Goal: Task Accomplishment & Management: Complete application form

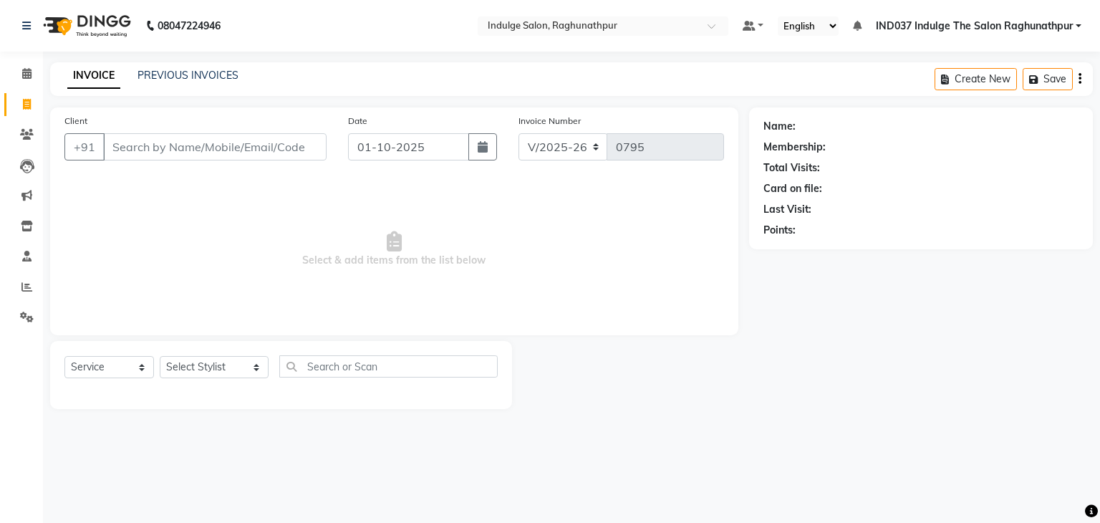
select select "7475"
select select "service"
click at [258, 145] on input "Client" at bounding box center [215, 146] width 224 height 27
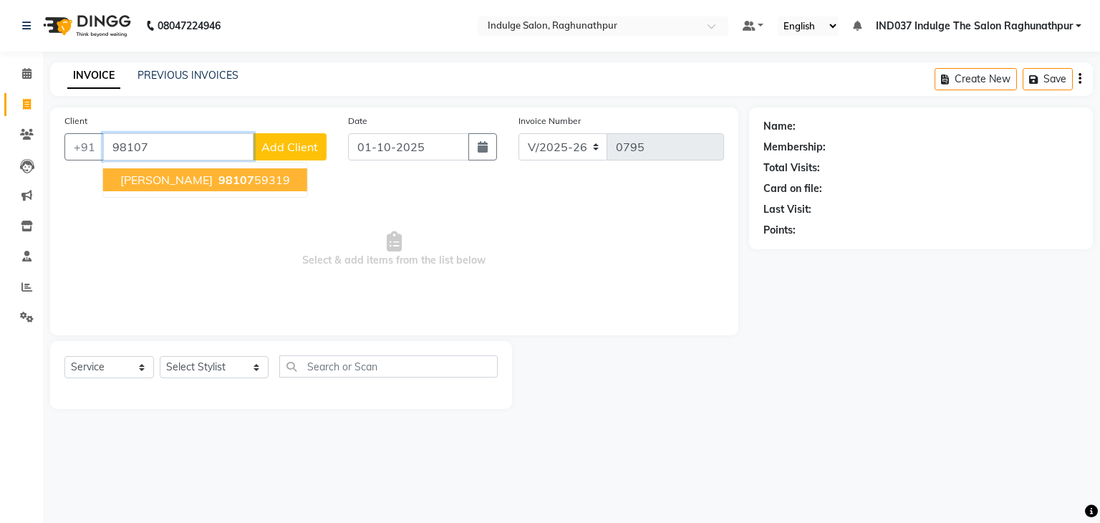
click at [225, 176] on button "[PERSON_NAME] 98107 59319" at bounding box center [205, 179] width 204 height 23
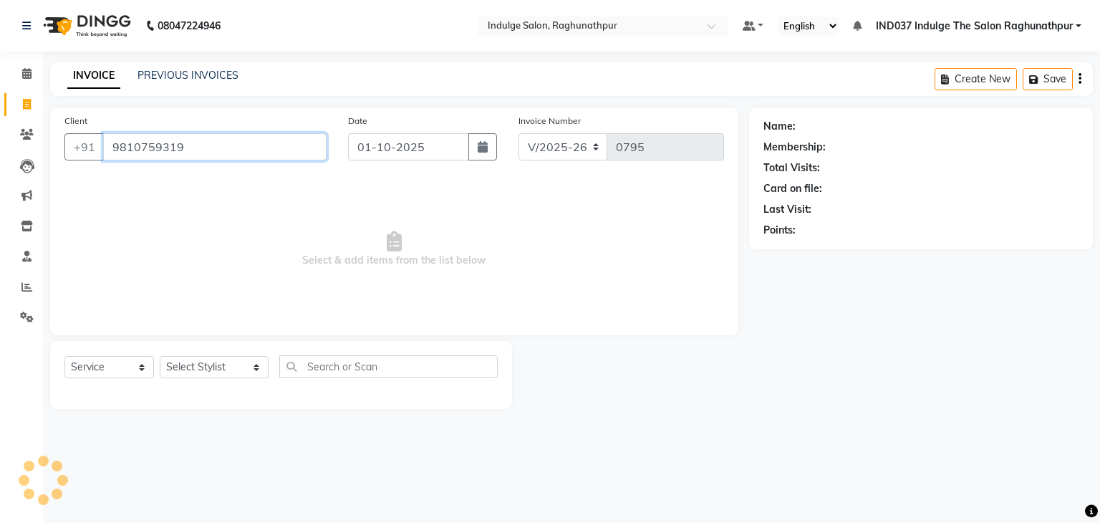
type input "9810759319"
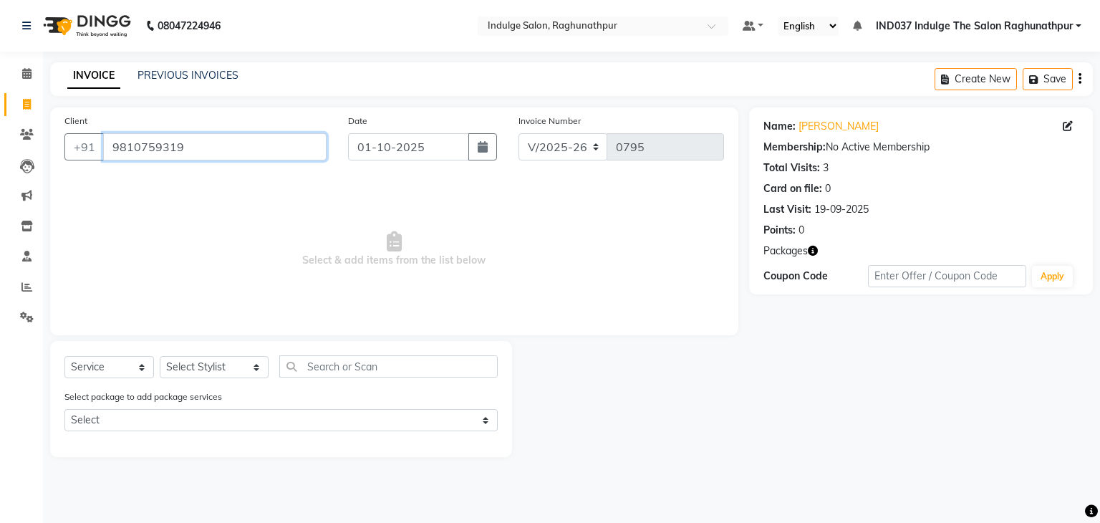
drag, startPoint x: 198, startPoint y: 148, endPoint x: 106, endPoint y: 140, distance: 92.0
click at [106, 140] on input "9810759319" at bounding box center [215, 146] width 224 height 27
click at [813, 128] on link "[PERSON_NAME]" at bounding box center [839, 126] width 80 height 15
click at [224, 359] on select "Select Stylist [PERSON_NAME] Happy IND037 Indulge The Salon Raghunathpur [PERSO…" at bounding box center [214, 367] width 109 height 22
select select "66313"
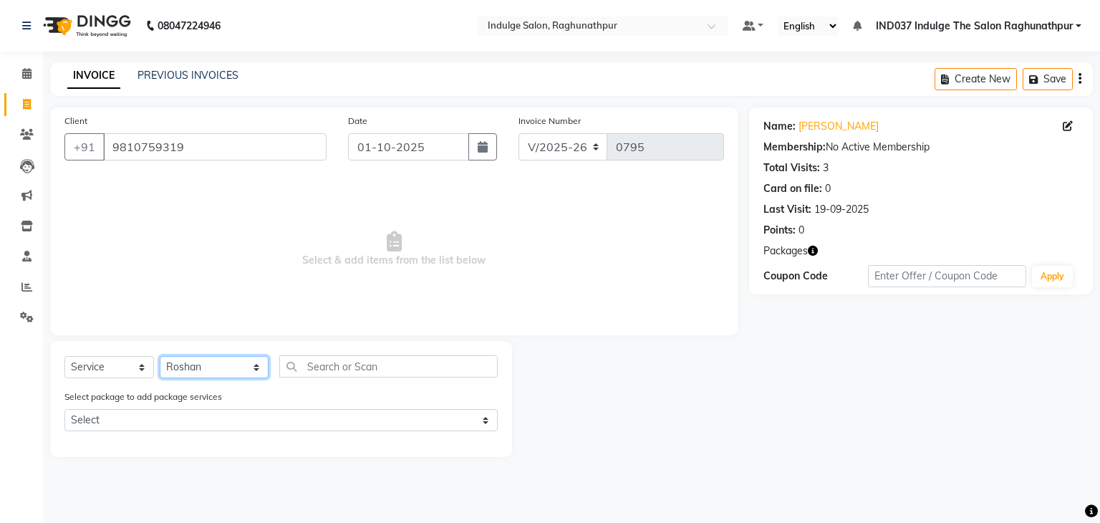
click at [160, 357] on select "Select Stylist [PERSON_NAME] Happy IND037 Indulge The Salon Raghunathpur [PERSO…" at bounding box center [214, 367] width 109 height 22
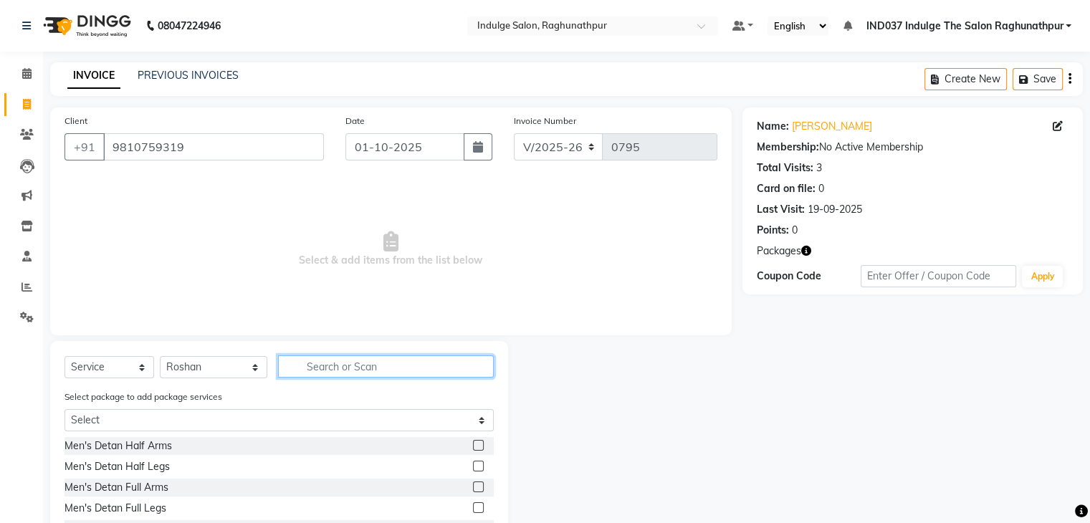
click at [330, 371] on input "text" at bounding box center [385, 366] width 215 height 22
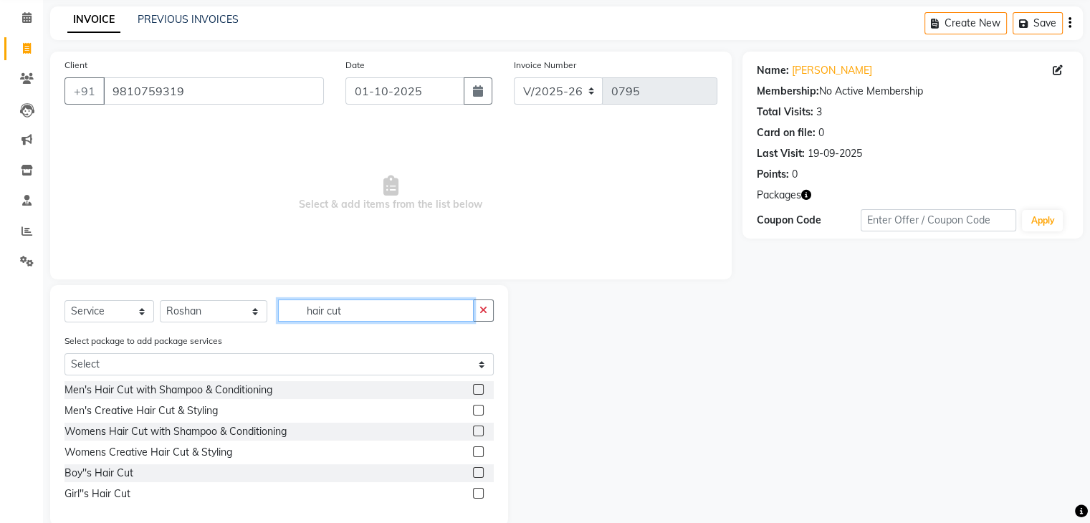
scroll to position [82, 0]
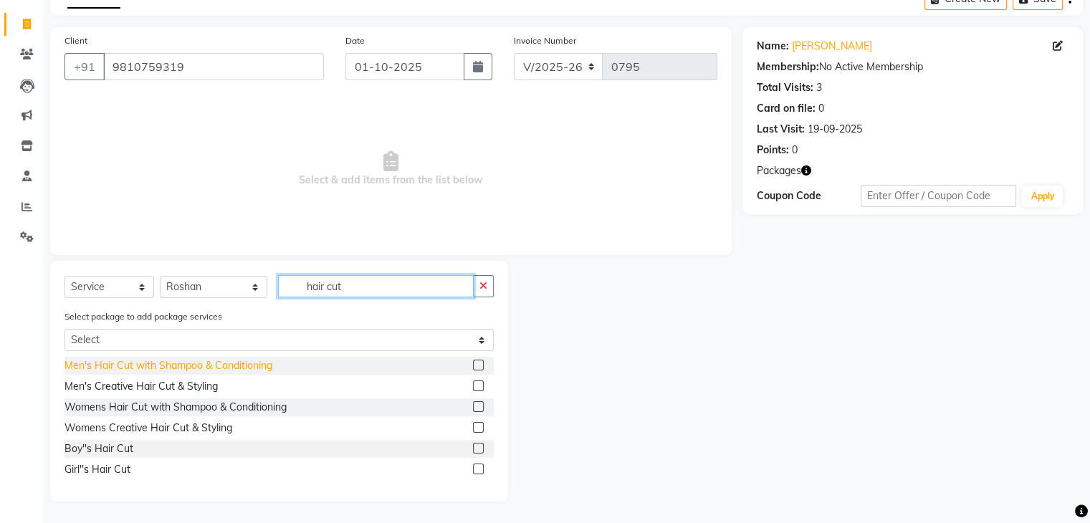
type input "hair cut"
click at [168, 370] on div "Men's Hair Cut with Shampoo & Conditioning" at bounding box center [168, 365] width 208 height 15
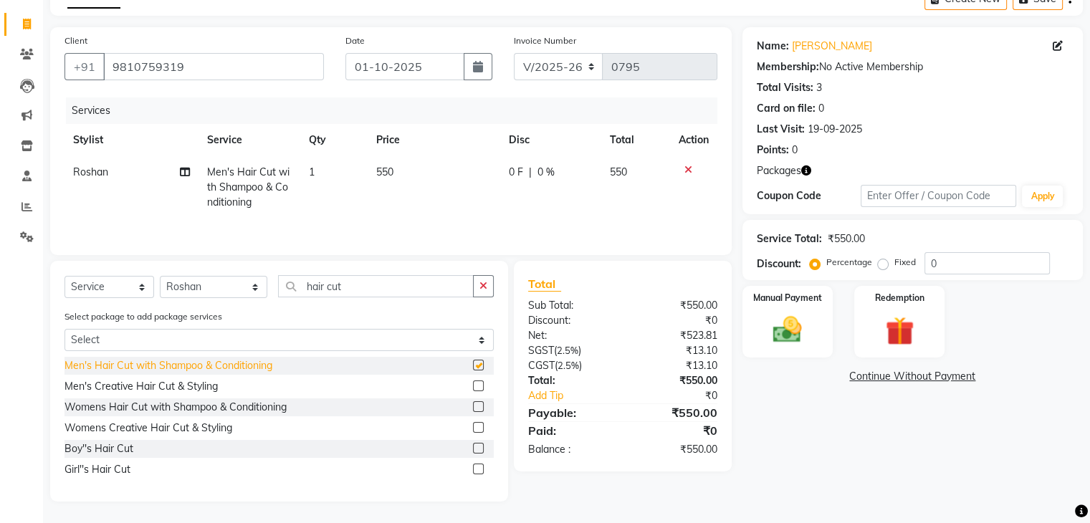
checkbox input "false"
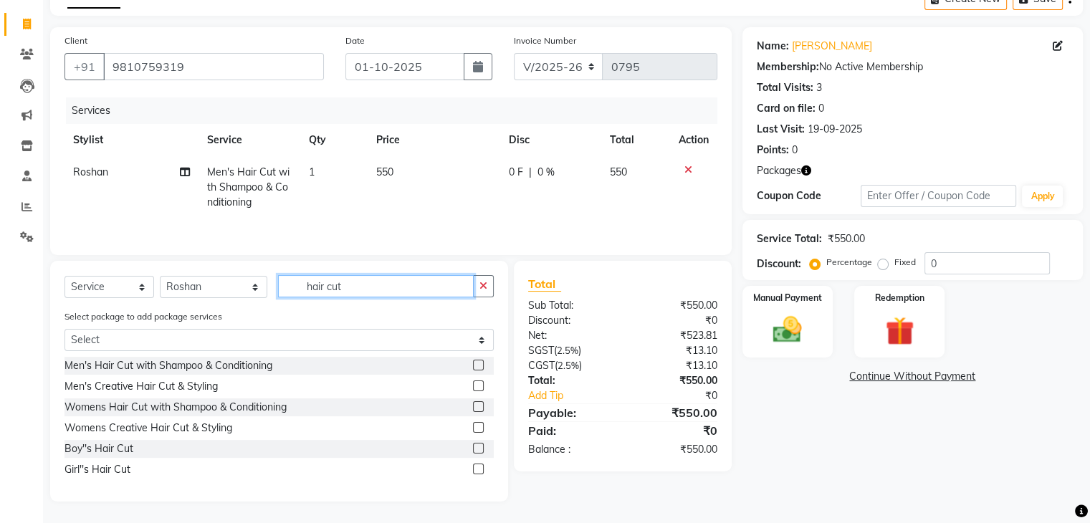
click at [361, 290] on input "hair cut" at bounding box center [375, 286] width 195 height 22
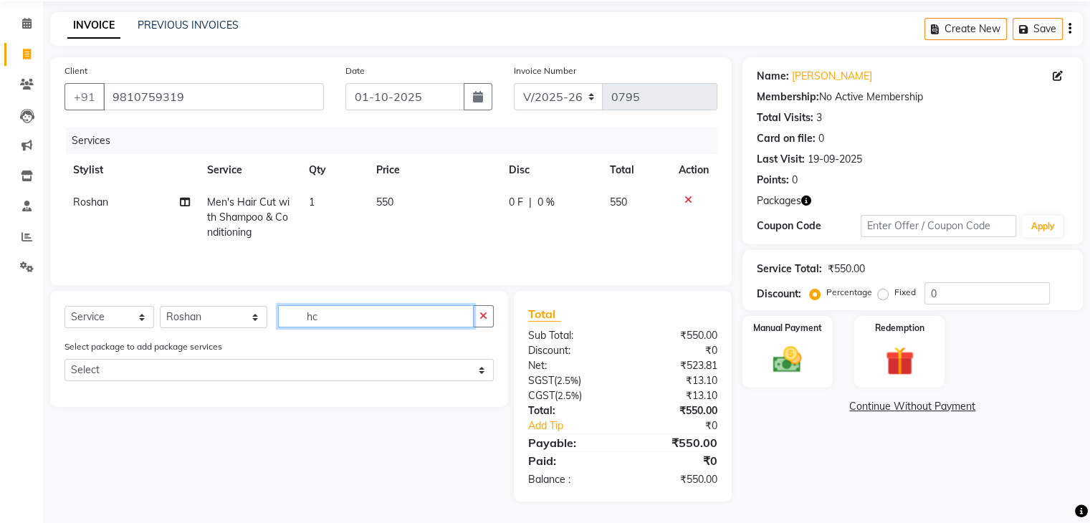
scroll to position [51, 0]
type input "h"
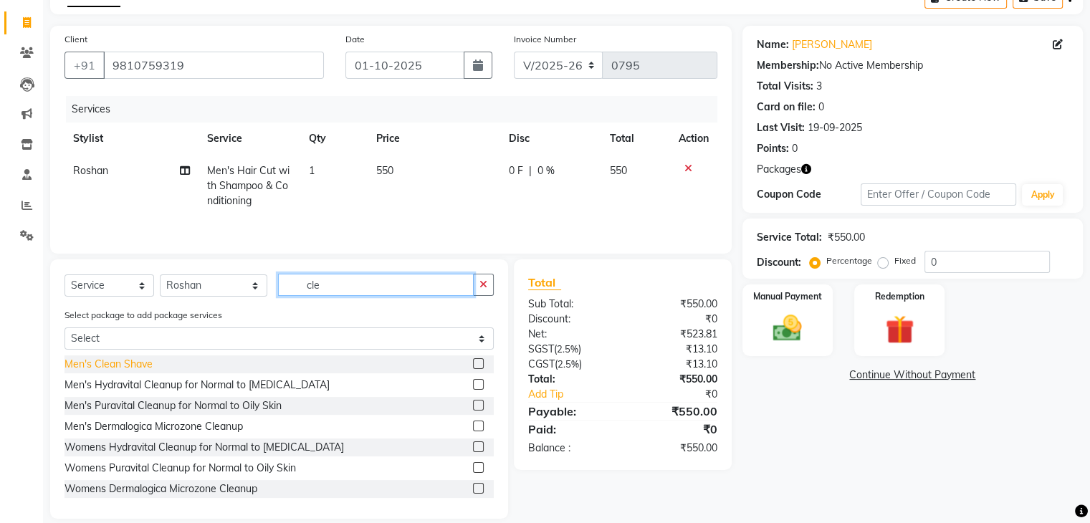
type input "cle"
click at [112, 368] on div "Men's Clean Shave" at bounding box center [108, 364] width 88 height 15
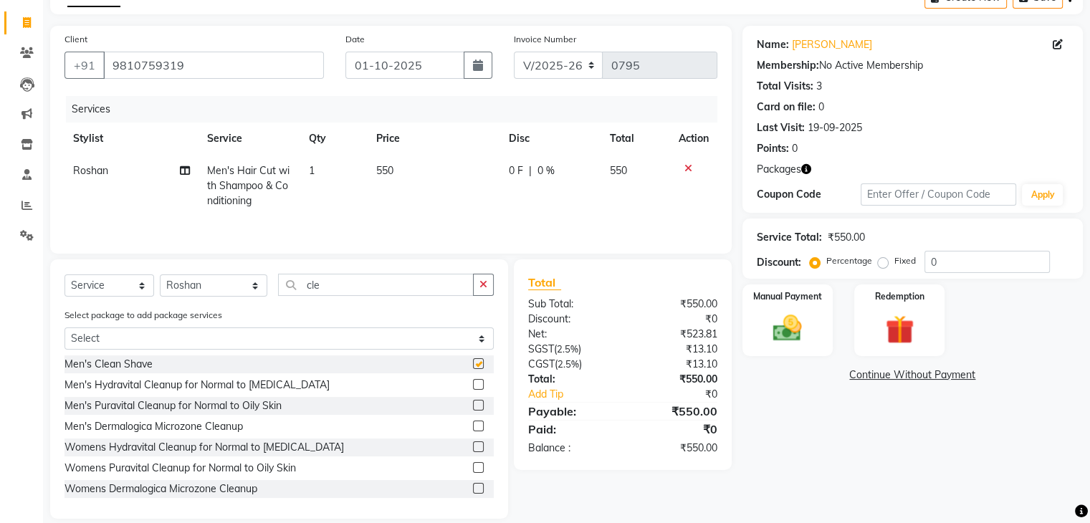
checkbox input "false"
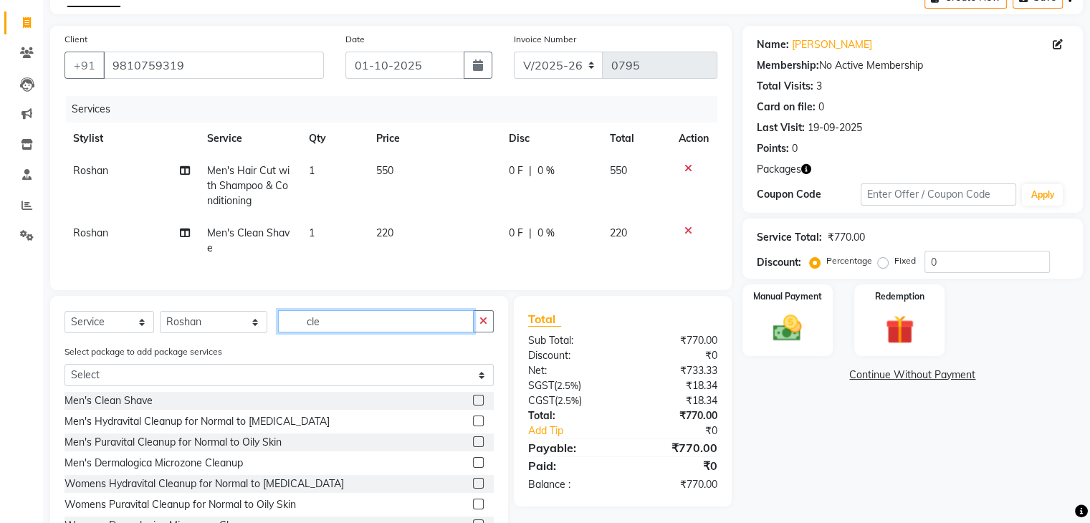
click at [339, 330] on input "cle" at bounding box center [375, 321] width 195 height 22
type input "c"
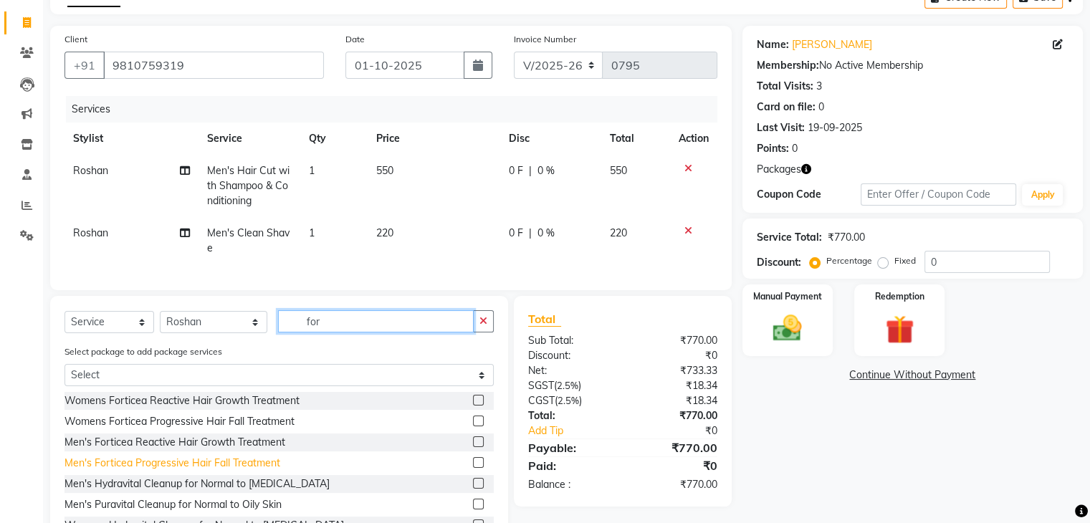
type input "for"
click at [230, 471] on div "Men's Forticea Progressive Hair Fall Treatment" at bounding box center [172, 463] width 216 height 15
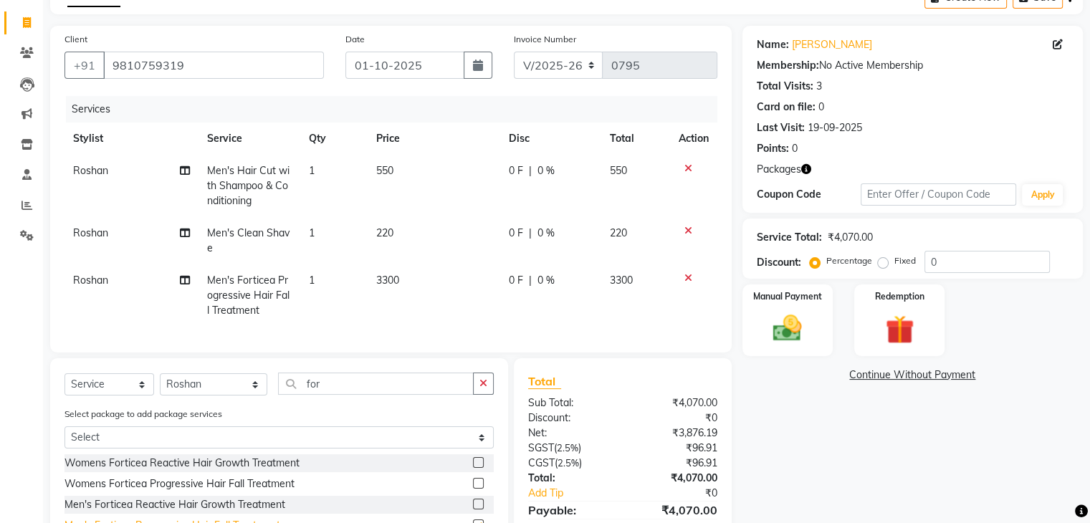
checkbox input "false"
click at [341, 395] on input "for" at bounding box center [375, 384] width 195 height 22
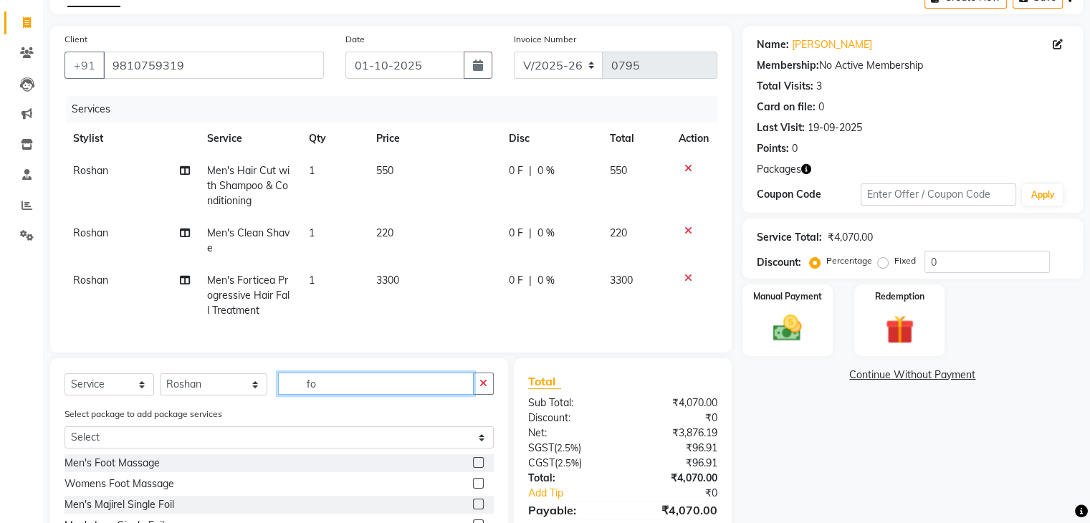
type input "f"
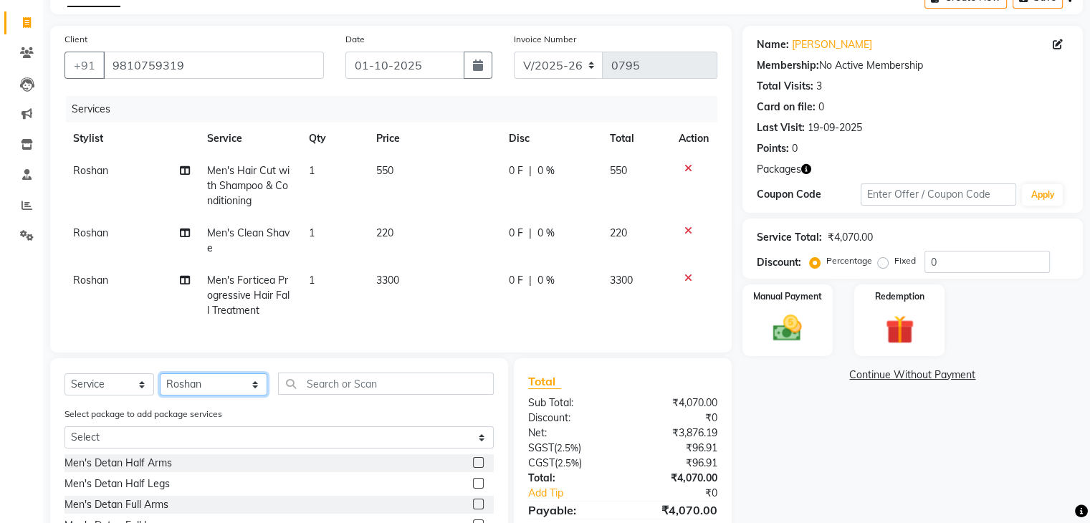
click at [226, 395] on select "Select Stylist [PERSON_NAME] Happy IND037 Indulge The Salon Raghunathpur [PERSO…" at bounding box center [213, 384] width 107 height 22
select select "78888"
click at [160, 385] on select "Select Stylist [PERSON_NAME] Happy IND037 Indulge The Salon Raghunathpur [PERSO…" at bounding box center [213, 384] width 107 height 22
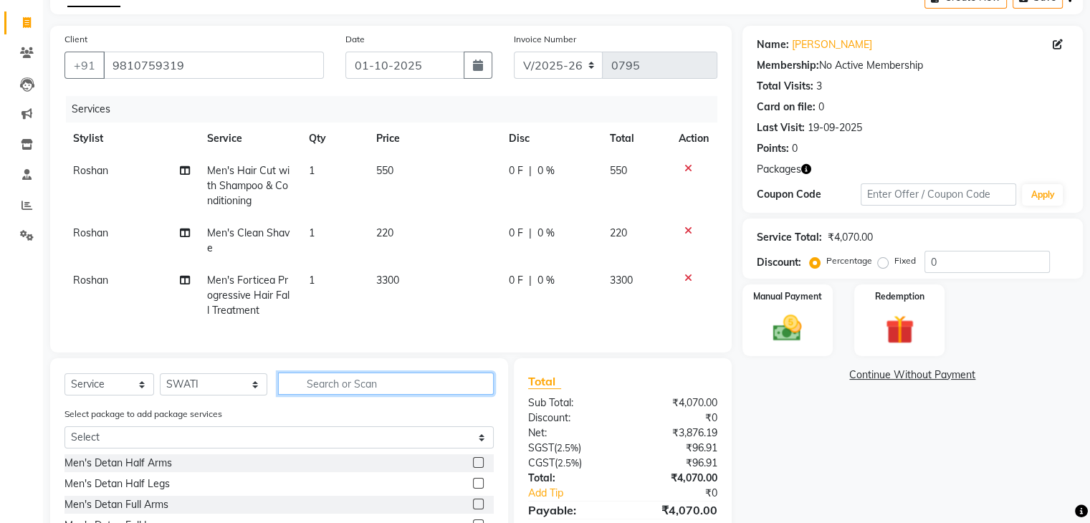
click at [318, 388] on input "text" at bounding box center [385, 384] width 215 height 22
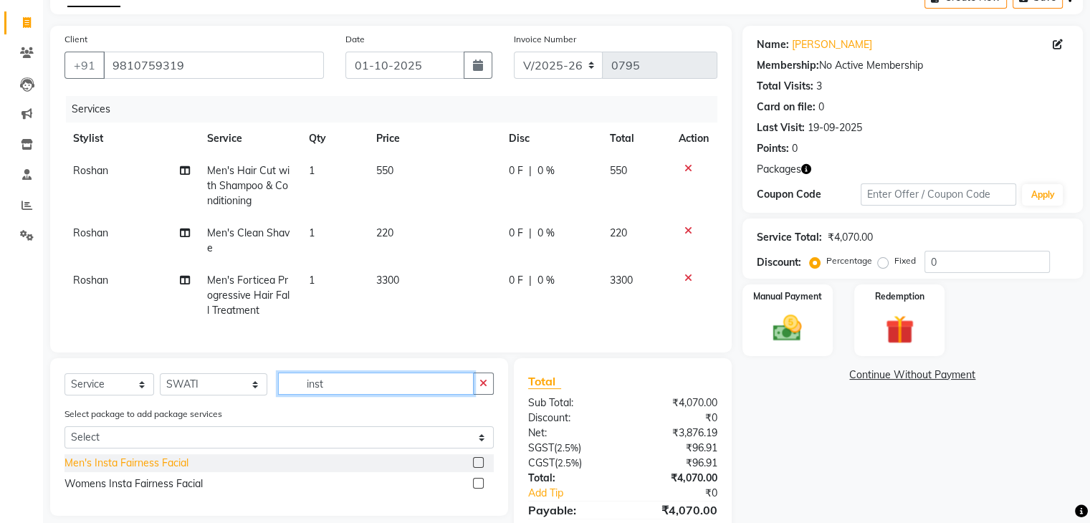
type input "inst"
click at [100, 470] on div "Men's Insta Fairness Facial" at bounding box center [126, 463] width 124 height 15
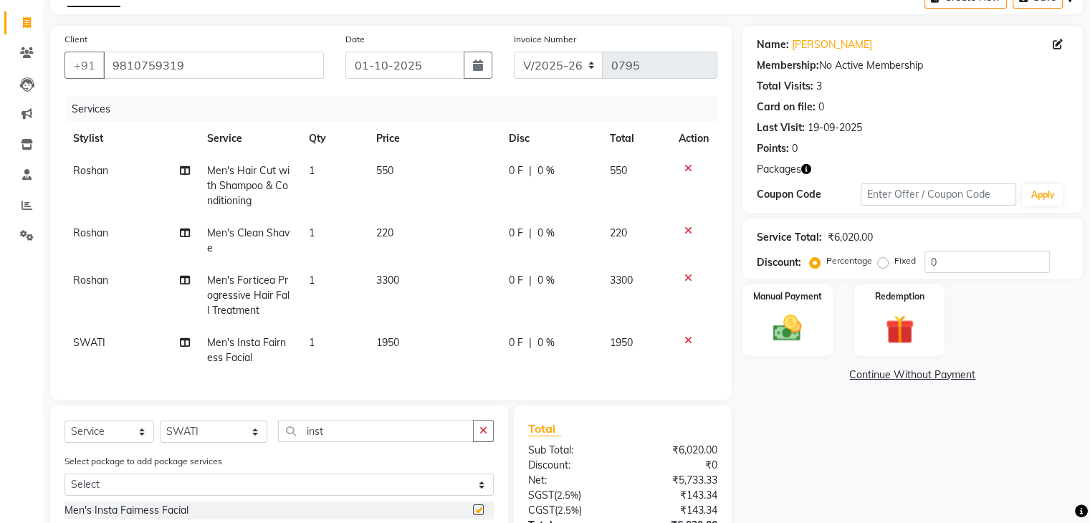
checkbox input "false"
click at [345, 442] on input "inst" at bounding box center [375, 431] width 195 height 22
type input "i"
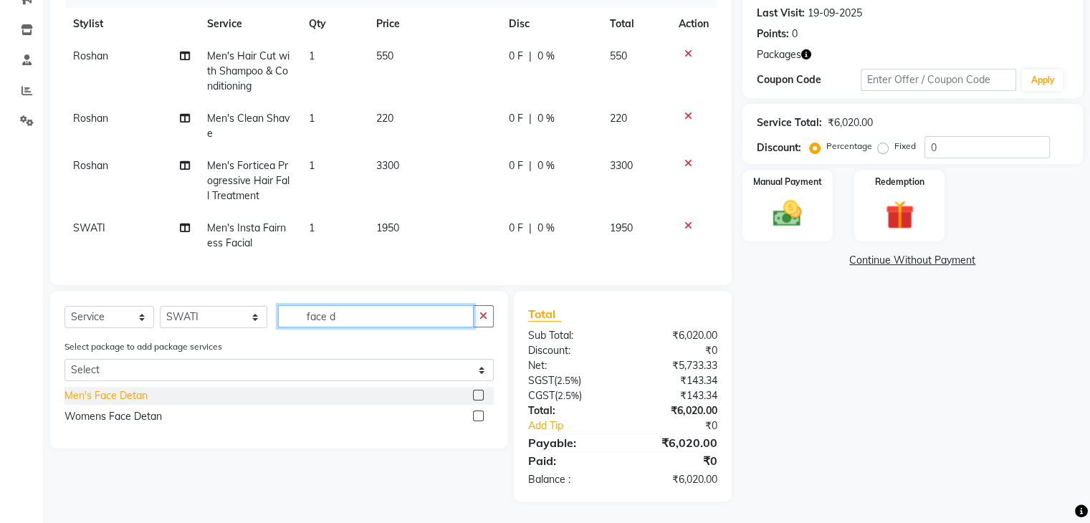
type input "face d"
click at [121, 399] on div "Men's Face Detan" at bounding box center [105, 395] width 83 height 15
checkbox input "false"
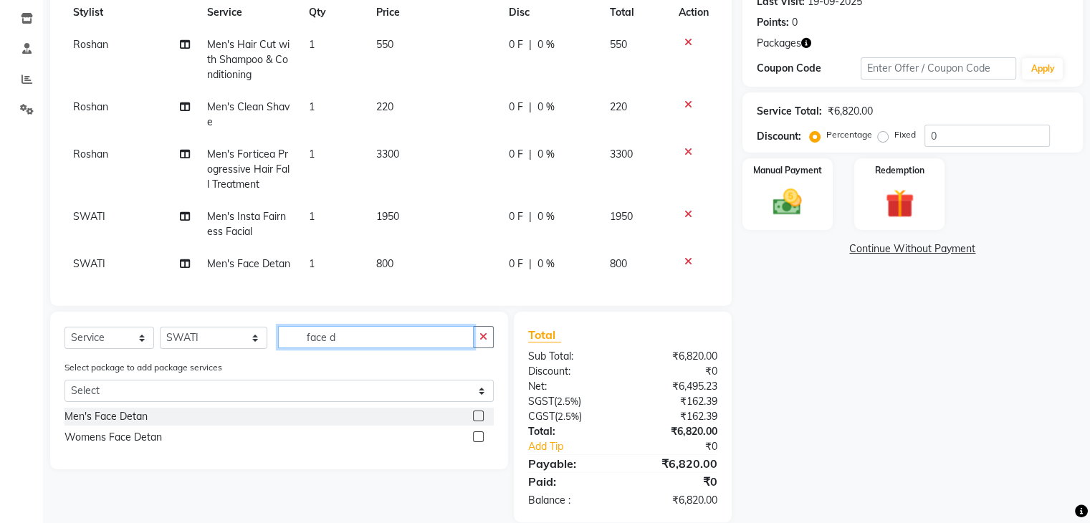
click at [355, 348] on input "face d" at bounding box center [375, 337] width 195 height 22
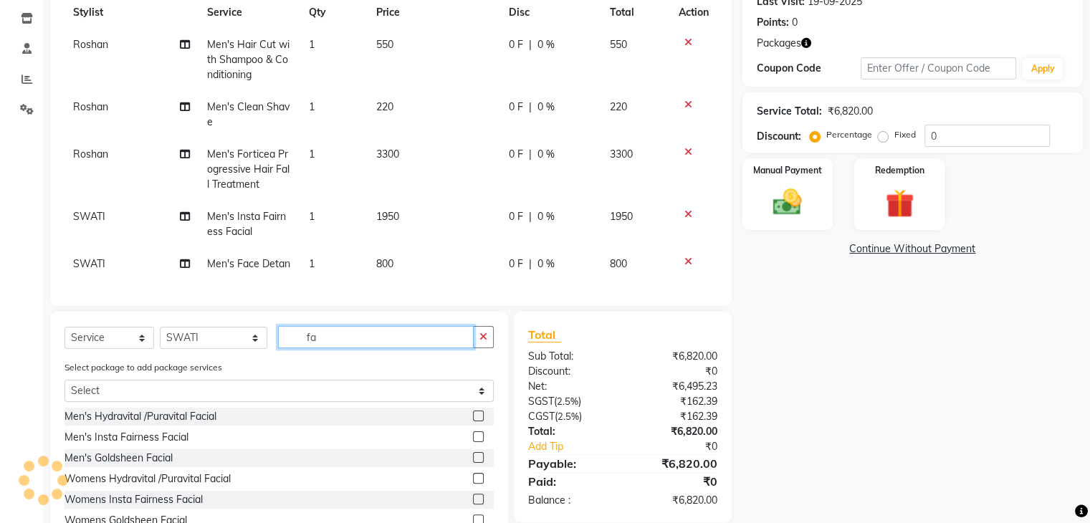
type input "f"
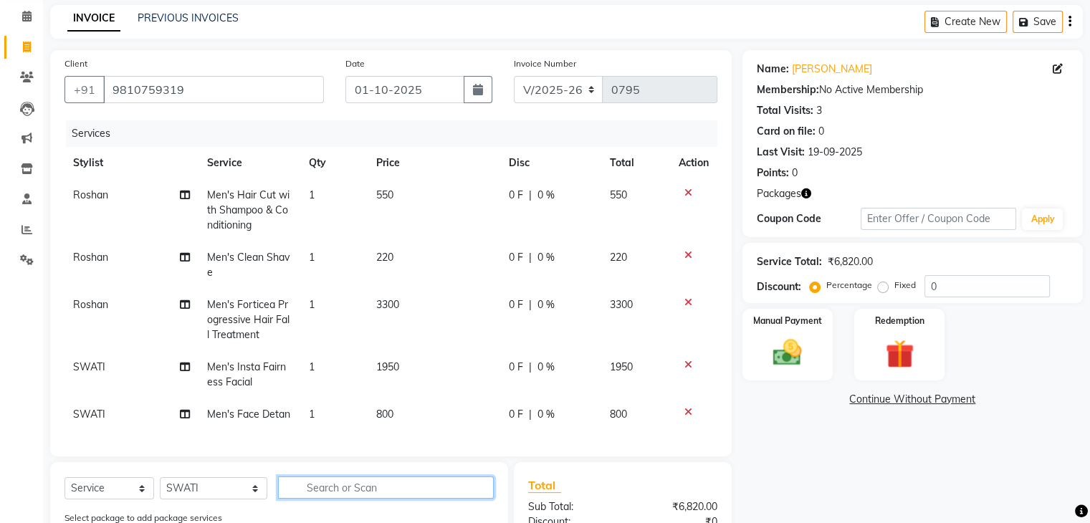
scroll to position [52, 0]
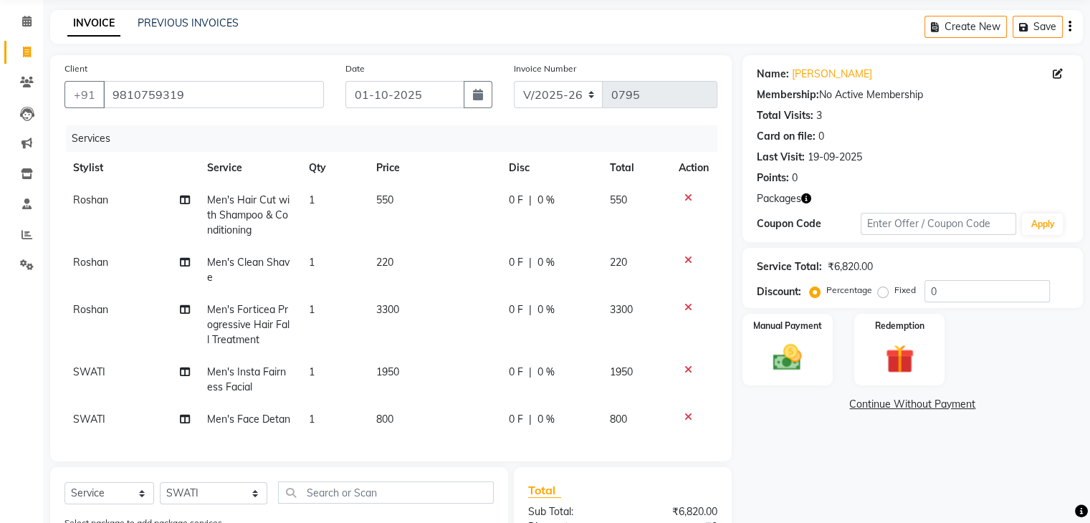
click at [688, 197] on icon at bounding box center [688, 198] width 8 height 10
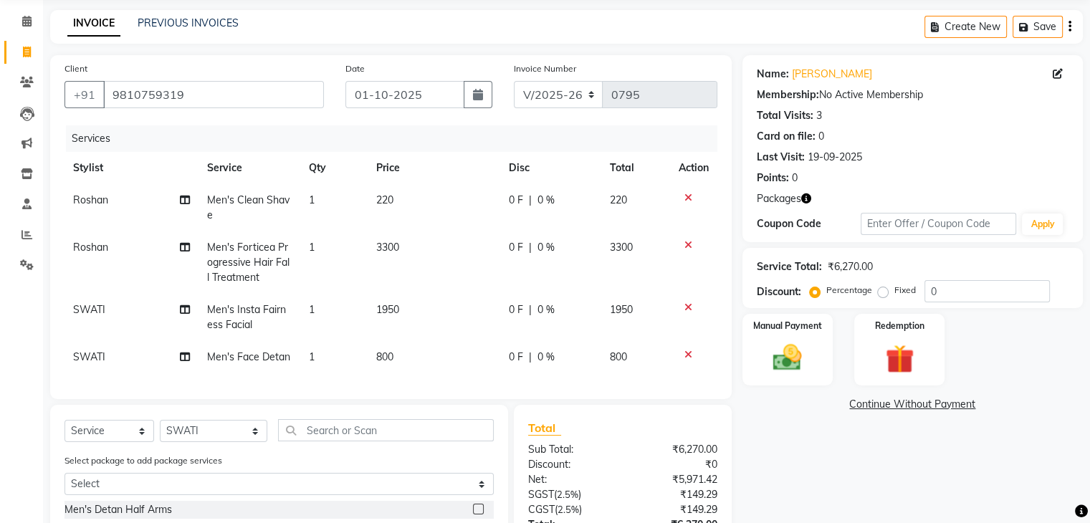
click at [688, 197] on icon at bounding box center [688, 198] width 8 height 10
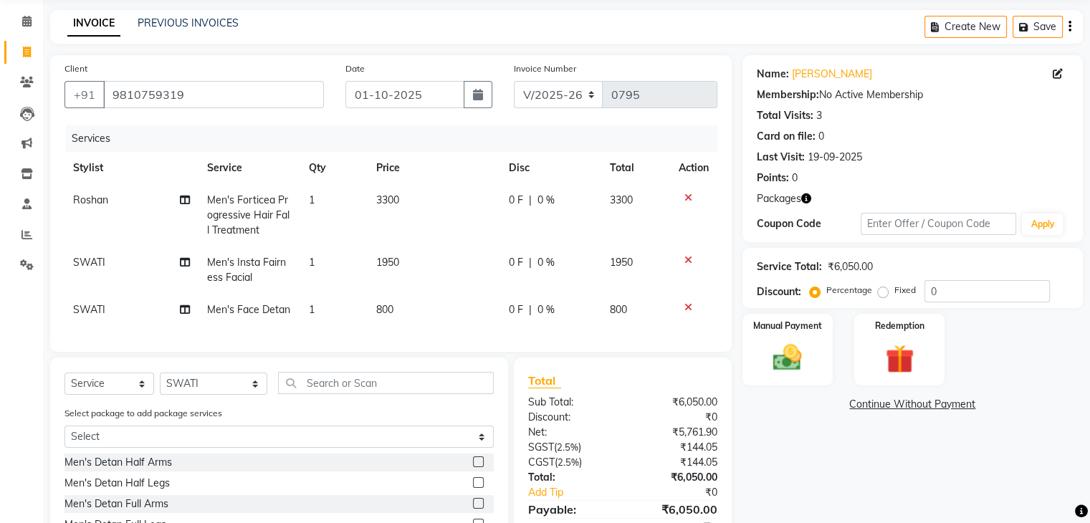
click at [688, 197] on icon at bounding box center [688, 198] width 8 height 10
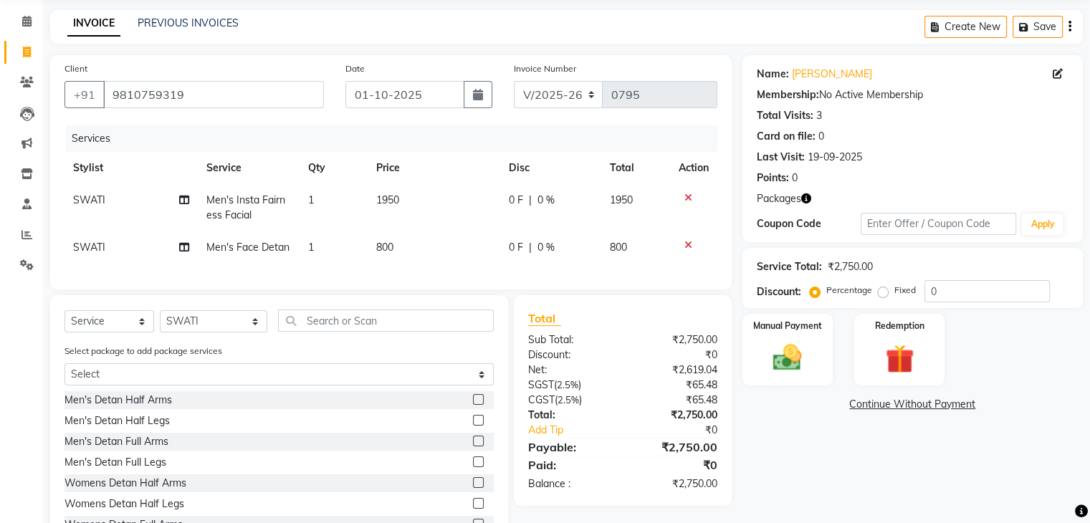
click at [688, 197] on icon at bounding box center [688, 198] width 8 height 10
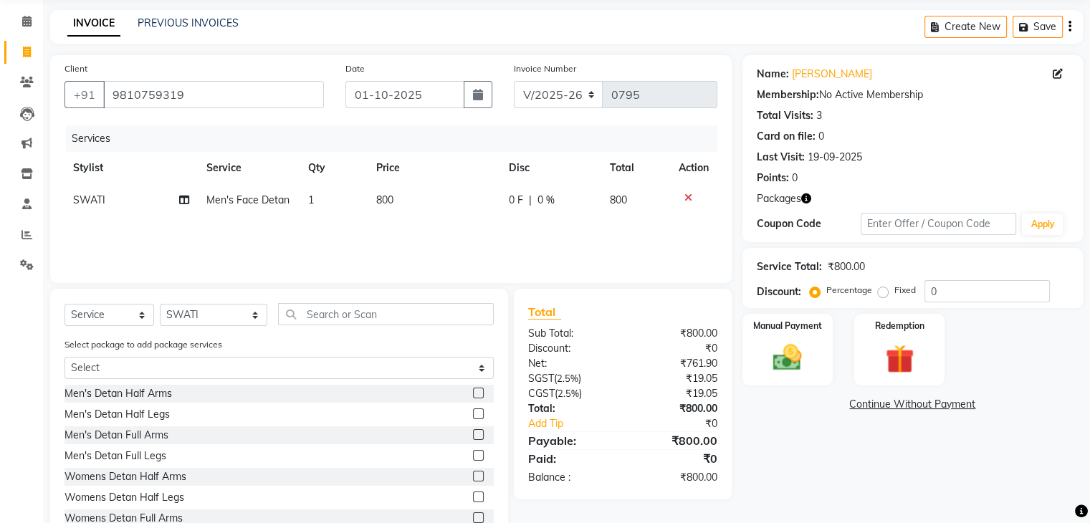
click at [688, 197] on icon at bounding box center [688, 198] width 8 height 10
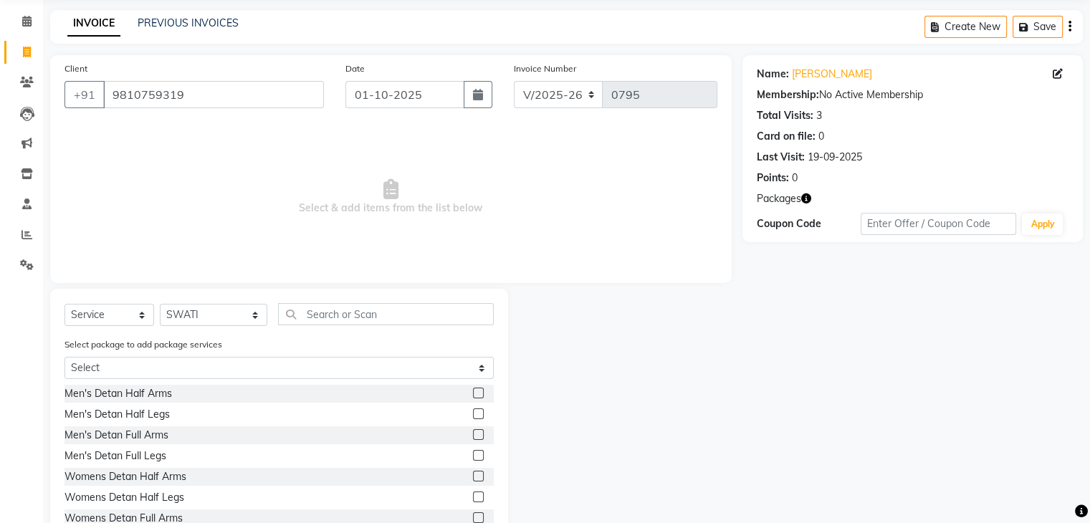
click at [688, 197] on span "Select & add items from the list below" at bounding box center [390, 196] width 653 height 143
click at [204, 316] on select "Select Stylist [PERSON_NAME] Happy IND037 Indulge The Salon Raghunathpur [PERSO…" at bounding box center [213, 315] width 107 height 22
select select "66313"
click at [160, 304] on select "Select Stylist [PERSON_NAME] Happy IND037 Indulge The Salon Raghunathpur [PERSO…" at bounding box center [213, 315] width 107 height 22
click at [111, 311] on select "Select Service Product Membership Package Voucher Prepaid Gift Card" at bounding box center [109, 315] width 90 height 22
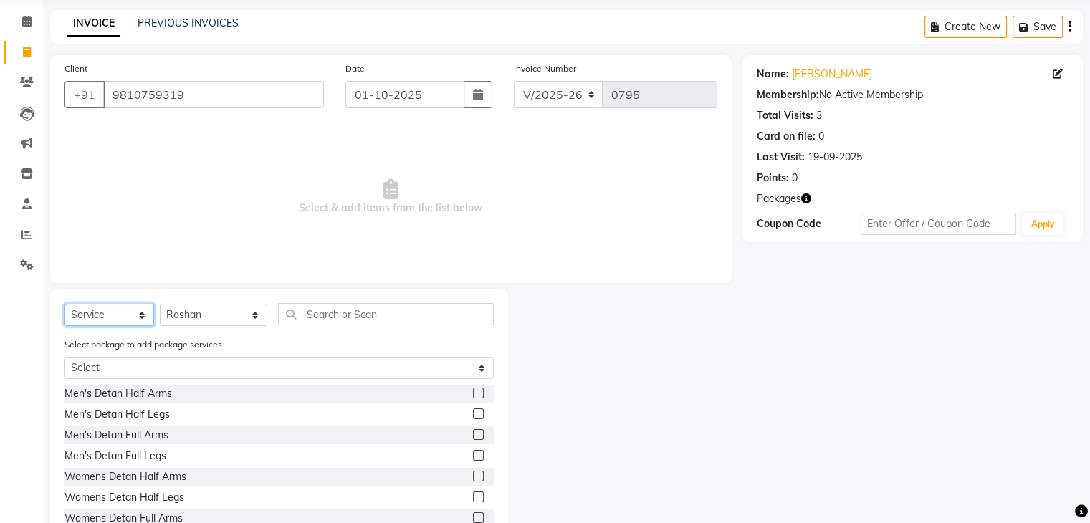
select select "P"
click at [64, 326] on select "Select Service Product Membership Package Voucher Prepaid Gift Card" at bounding box center [109, 315] width 90 height 22
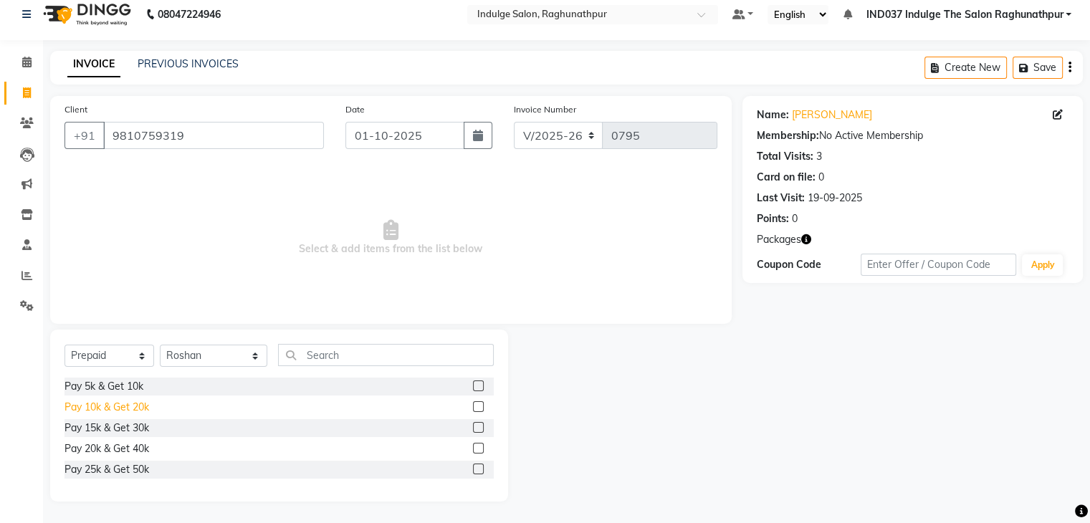
click at [128, 402] on div "Pay 10k & Get 20k" at bounding box center [106, 407] width 85 height 15
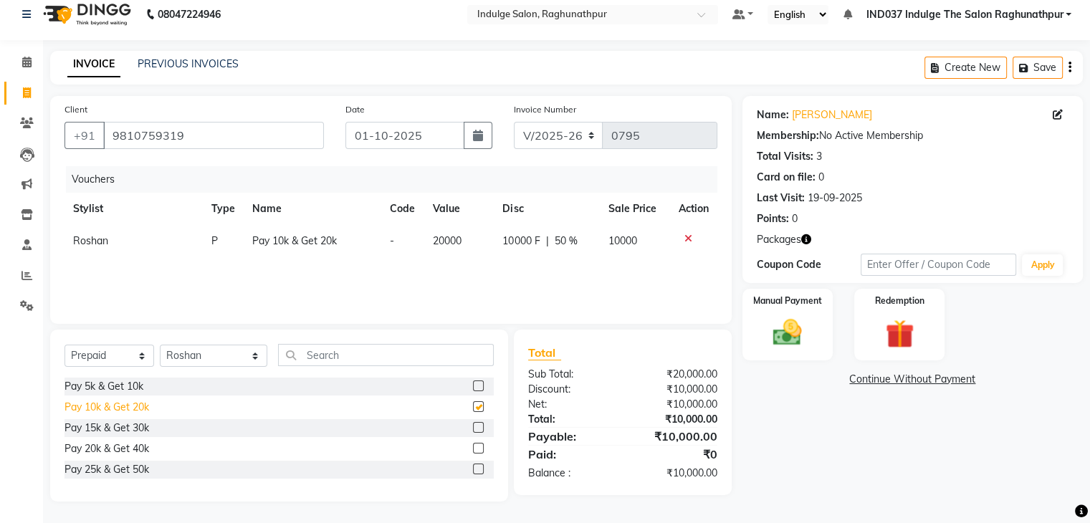
checkbox input "false"
click at [800, 328] on img at bounding box center [787, 333] width 48 height 34
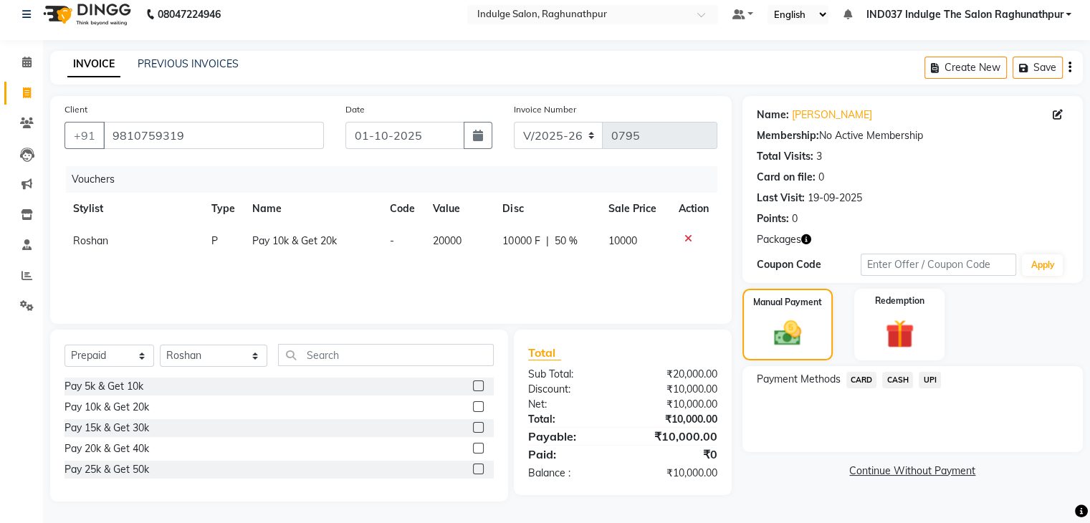
click at [863, 380] on span "CARD" at bounding box center [861, 380] width 31 height 16
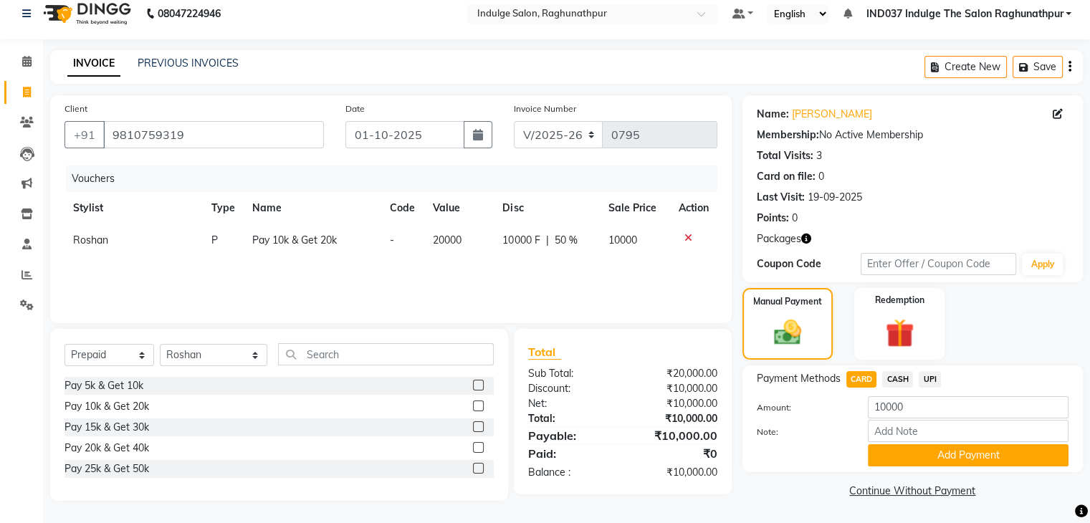
scroll to position [13, 0]
click at [912, 456] on button "Add Payment" at bounding box center [968, 455] width 201 height 22
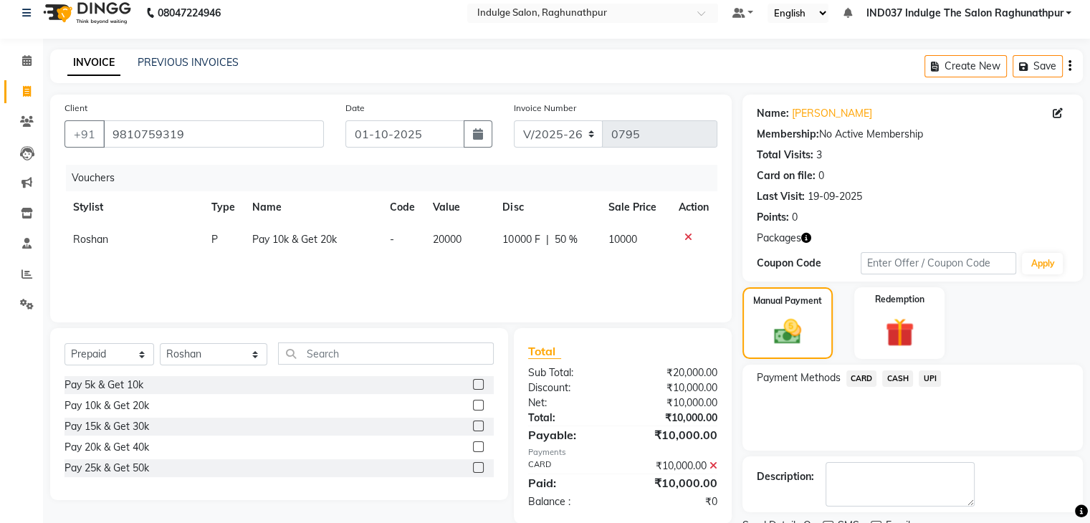
scroll to position [72, 0]
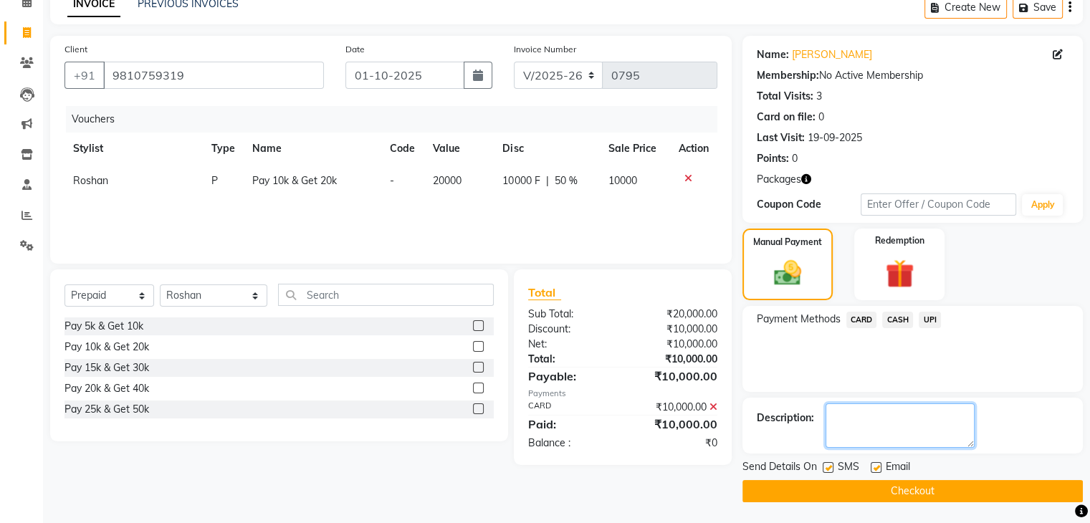
click at [873, 433] on textarea at bounding box center [899, 425] width 149 height 44
type textarea "13180 avl ball"
click at [875, 465] on label at bounding box center [875, 467] width 11 height 11
click at [875, 465] on input "checkbox" at bounding box center [874, 468] width 9 height 9
checkbox input "false"
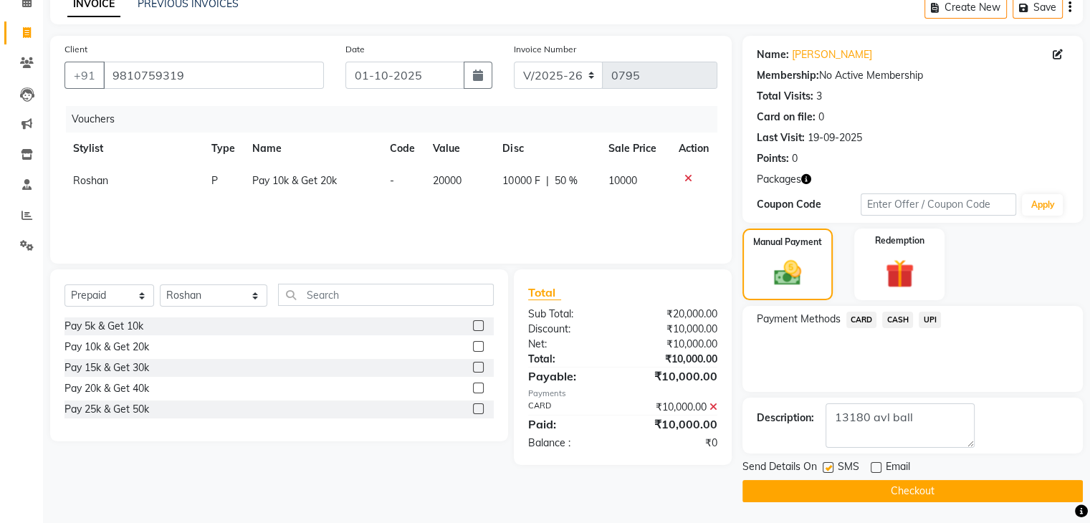
click at [825, 464] on label at bounding box center [827, 467] width 11 height 11
click at [825, 464] on input "checkbox" at bounding box center [826, 468] width 9 height 9
checkbox input "false"
click at [868, 492] on button "Checkout" at bounding box center [912, 491] width 340 height 22
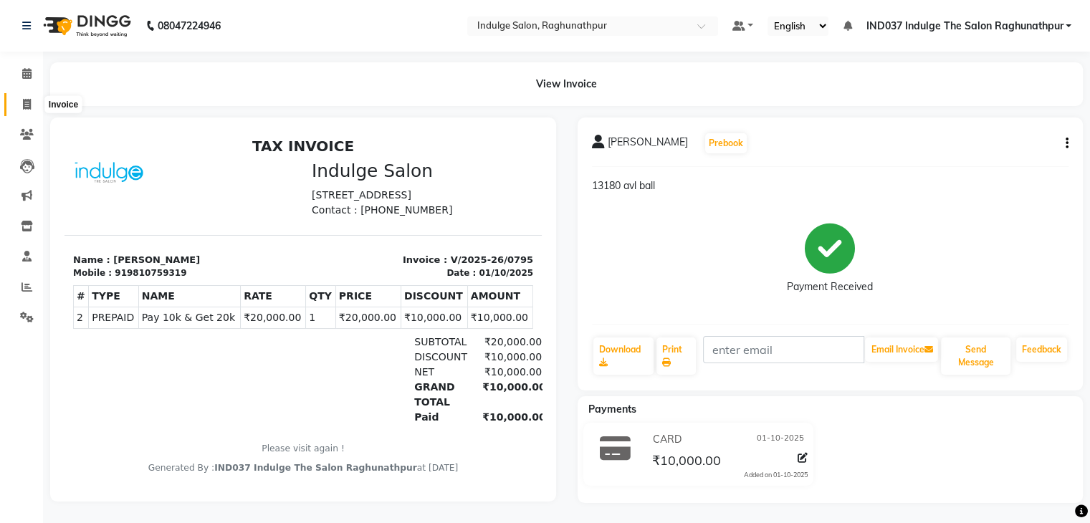
click at [26, 99] on icon at bounding box center [27, 104] width 8 height 11
select select "service"
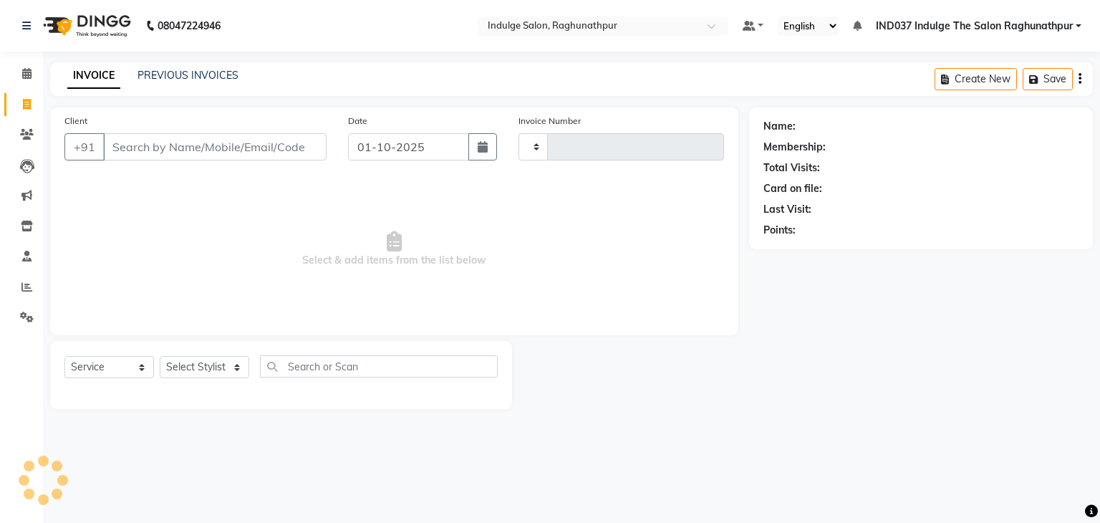
type input "0796"
select select "7475"
click at [188, 152] on input "Client" at bounding box center [215, 146] width 224 height 27
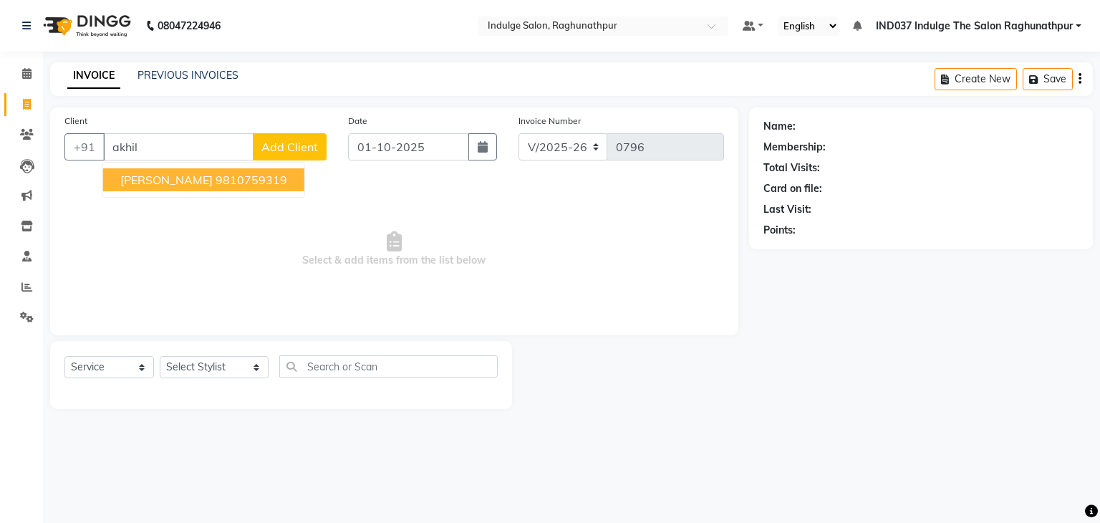
click at [216, 179] on ngb-highlight "9810759319" at bounding box center [252, 180] width 72 height 14
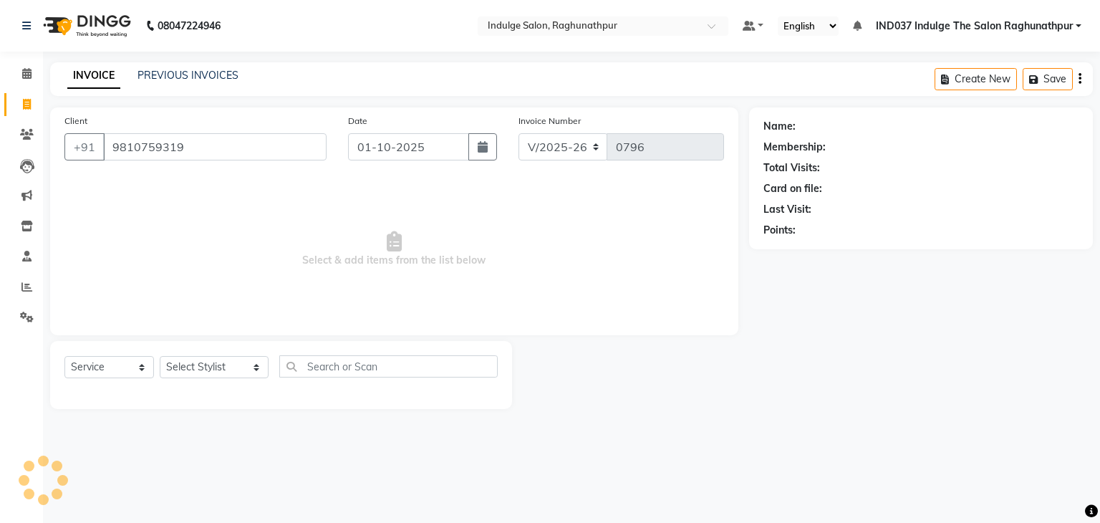
type input "9810759319"
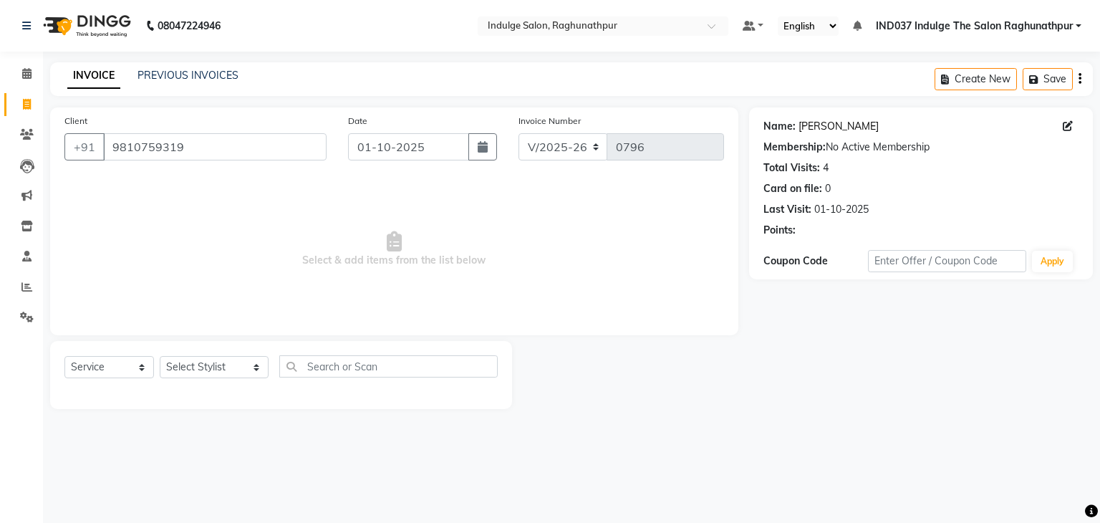
click at [805, 127] on link "[PERSON_NAME]" at bounding box center [839, 126] width 80 height 15
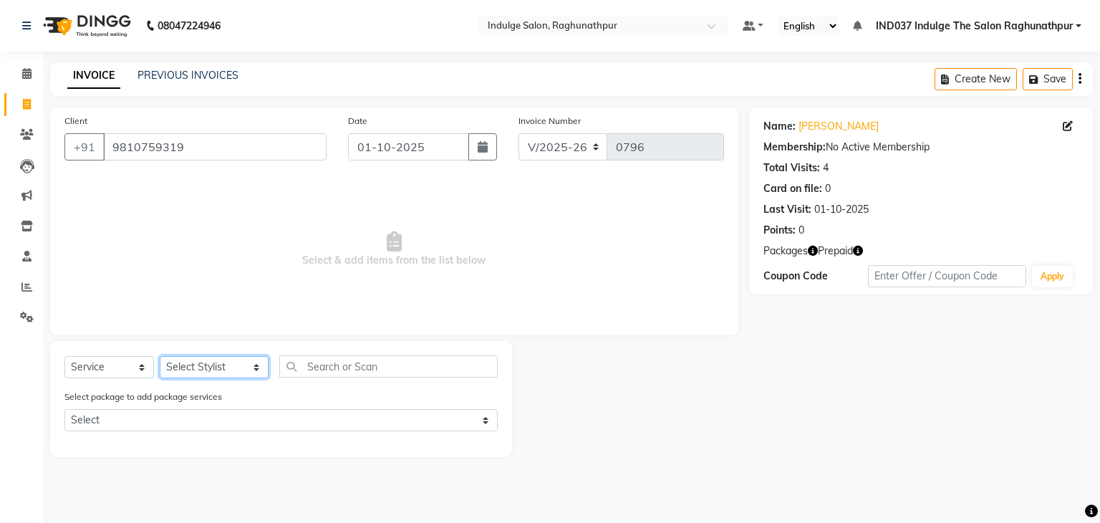
click at [209, 362] on select "Select Stylist [PERSON_NAME] Happy IND037 Indulge The Salon Raghunathpur [PERSO…" at bounding box center [214, 367] width 109 height 22
select select "66313"
click at [160, 357] on select "Select Stylist [PERSON_NAME] Happy IND037 Indulge The Salon Raghunathpur [PERSO…" at bounding box center [214, 367] width 109 height 22
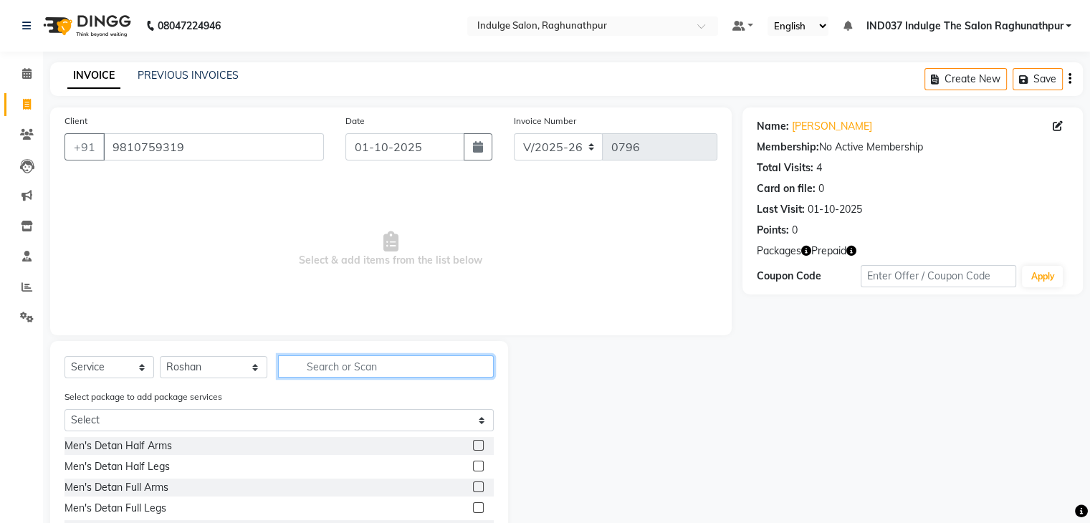
click at [330, 363] on input "text" at bounding box center [385, 366] width 215 height 22
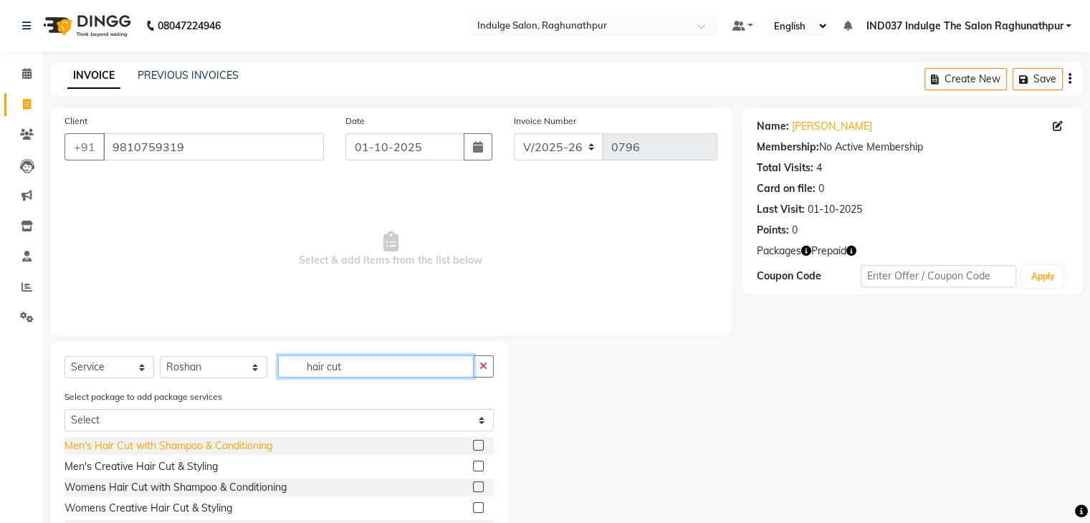
type input "hair cut"
click at [186, 444] on div "Men's Hair Cut with Shampoo & Conditioning" at bounding box center [168, 445] width 208 height 15
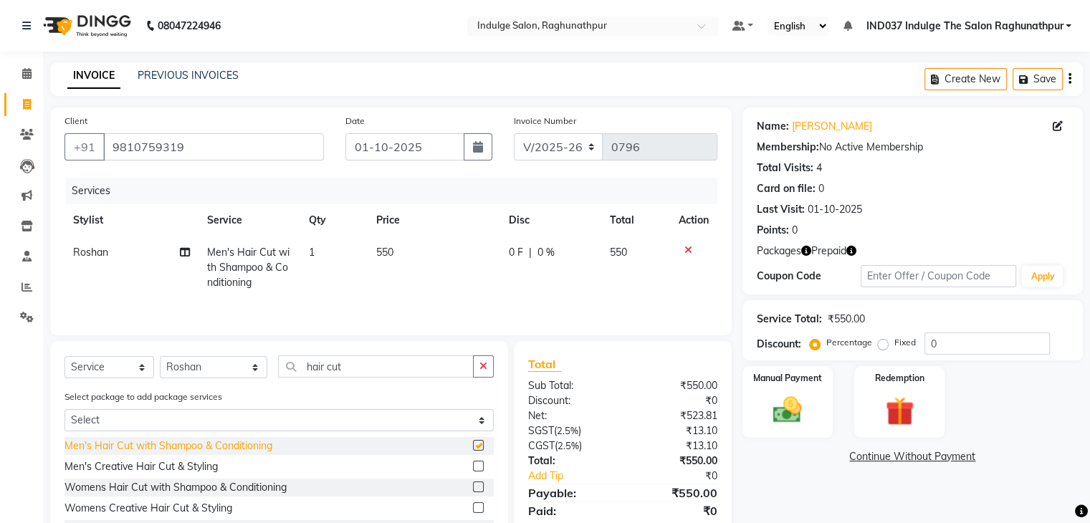
checkbox input "false"
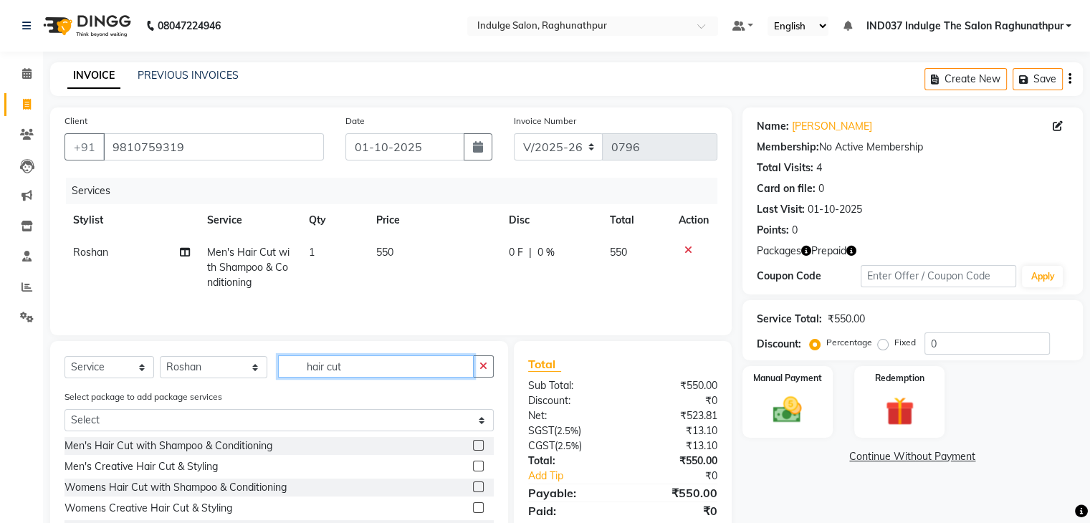
click at [365, 366] on input "hair cut" at bounding box center [375, 366] width 195 height 22
type input "h"
type input "clean"
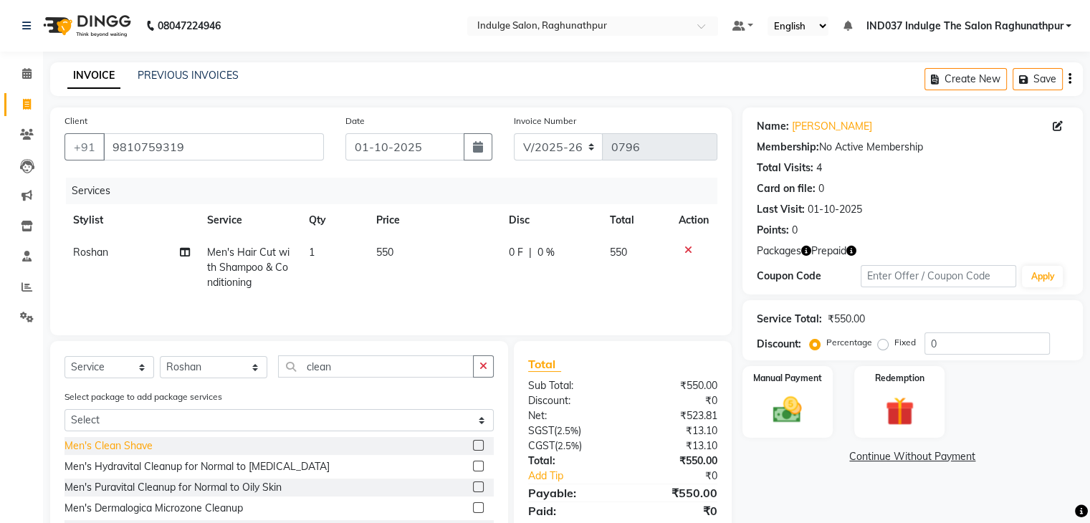
click at [136, 447] on div "Men's Clean Shave" at bounding box center [108, 445] width 88 height 15
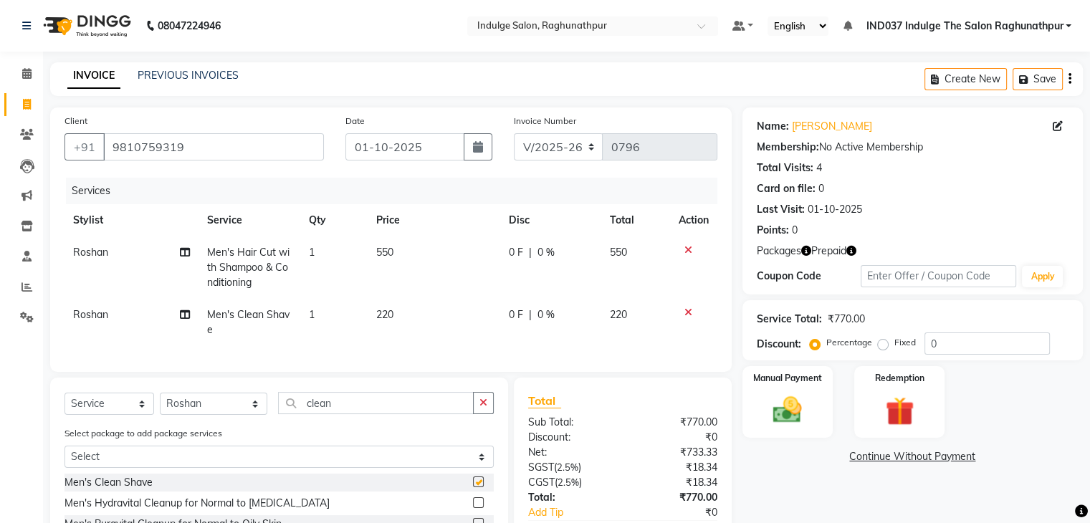
checkbox input "false"
click at [344, 414] on input "clean" at bounding box center [375, 403] width 195 height 22
type input "c"
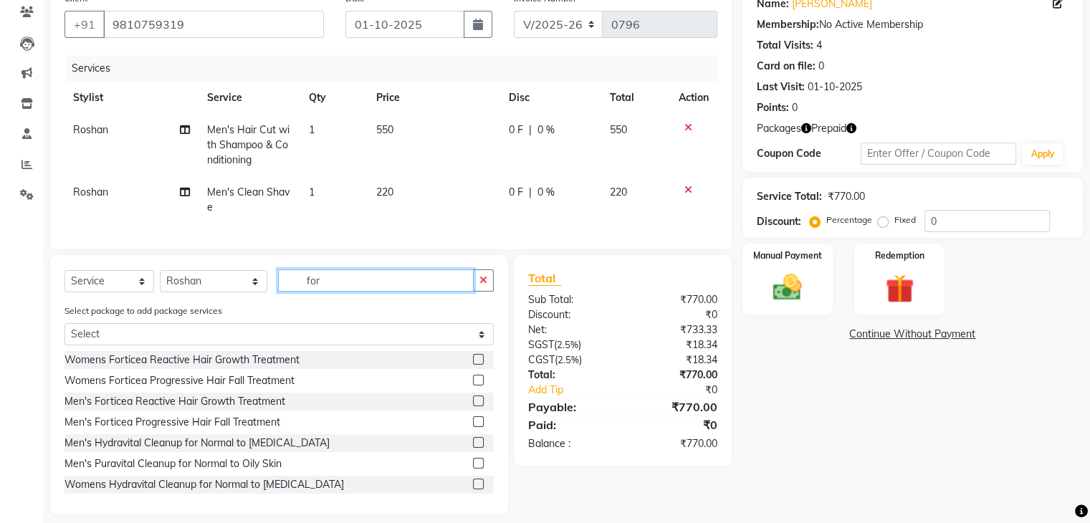
scroll to position [139, 0]
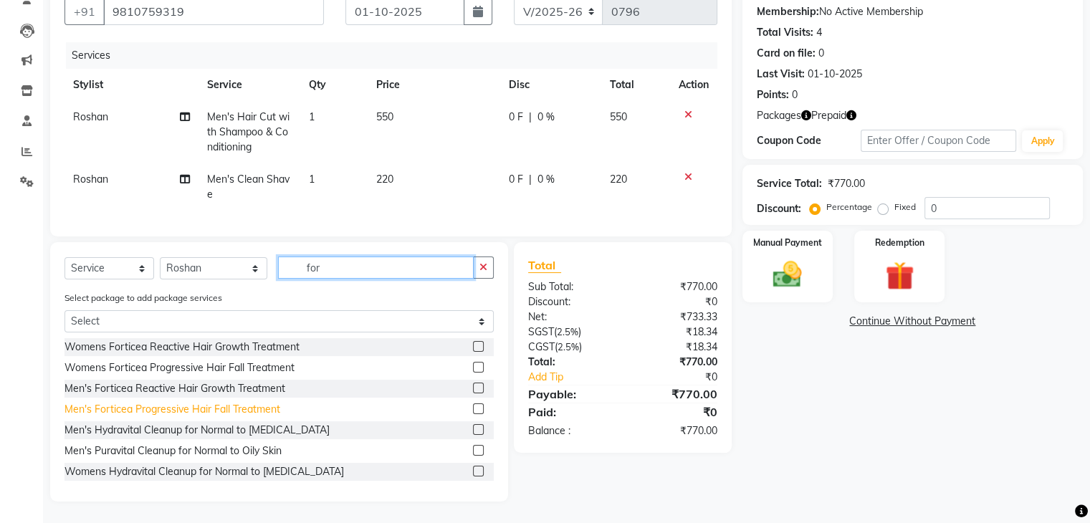
type input "for"
click at [189, 417] on div "Men's Forticea Progressive Hair Fall Treatment" at bounding box center [172, 409] width 216 height 15
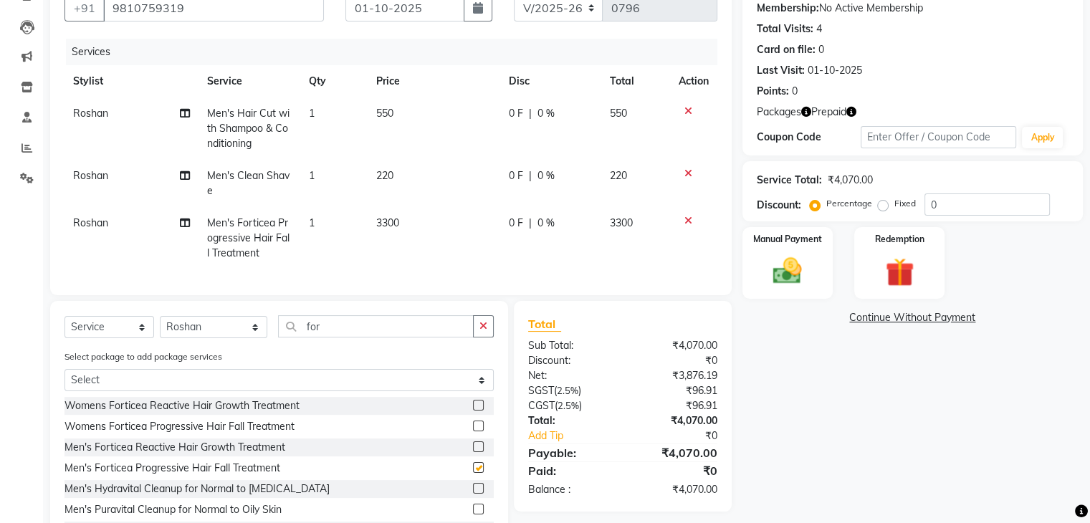
checkbox input "false"
click at [350, 337] on input "for" at bounding box center [375, 326] width 195 height 22
type input "f"
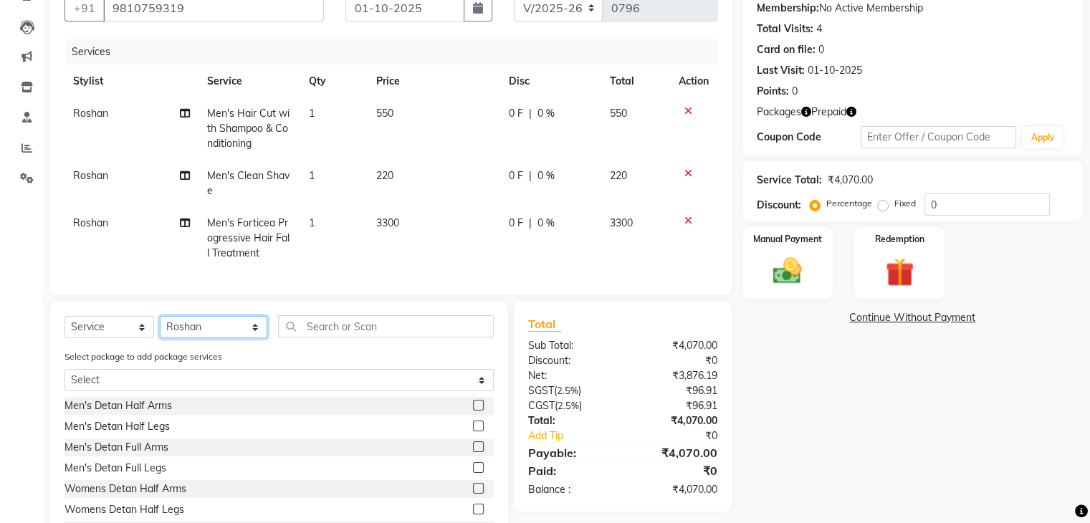
click at [213, 335] on select "Select Stylist [PERSON_NAME] Happy IND037 Indulge The Salon Raghunathpur [PERSO…" at bounding box center [213, 327] width 107 height 22
select select "78888"
click at [160, 327] on select "Select Stylist [PERSON_NAME] Happy IND037 Indulge The Salon Raghunathpur [PERSO…" at bounding box center [213, 327] width 107 height 22
click at [326, 337] on input "text" at bounding box center [385, 326] width 215 height 22
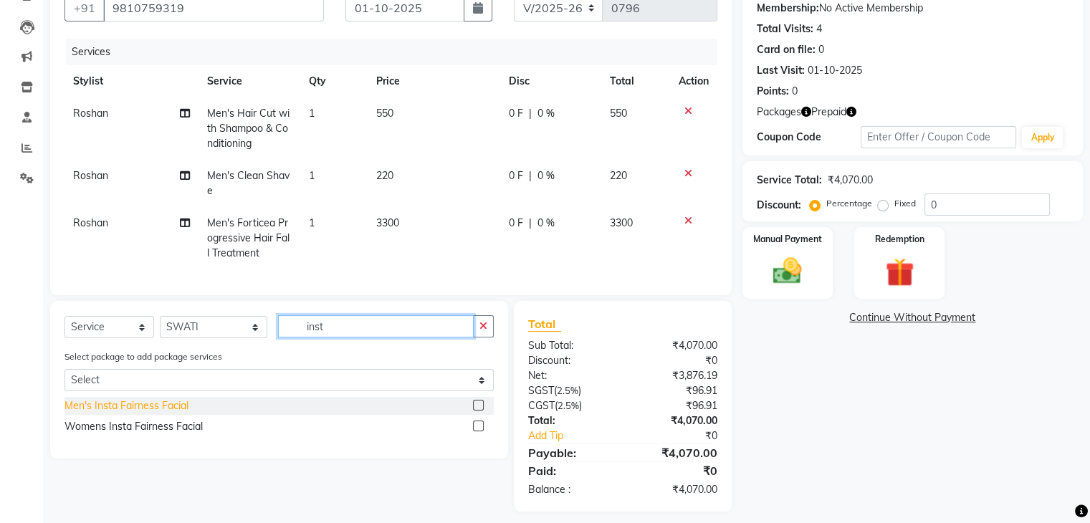
type input "inst"
click at [107, 413] on div "Men's Insta Fairness Facial" at bounding box center [126, 405] width 124 height 15
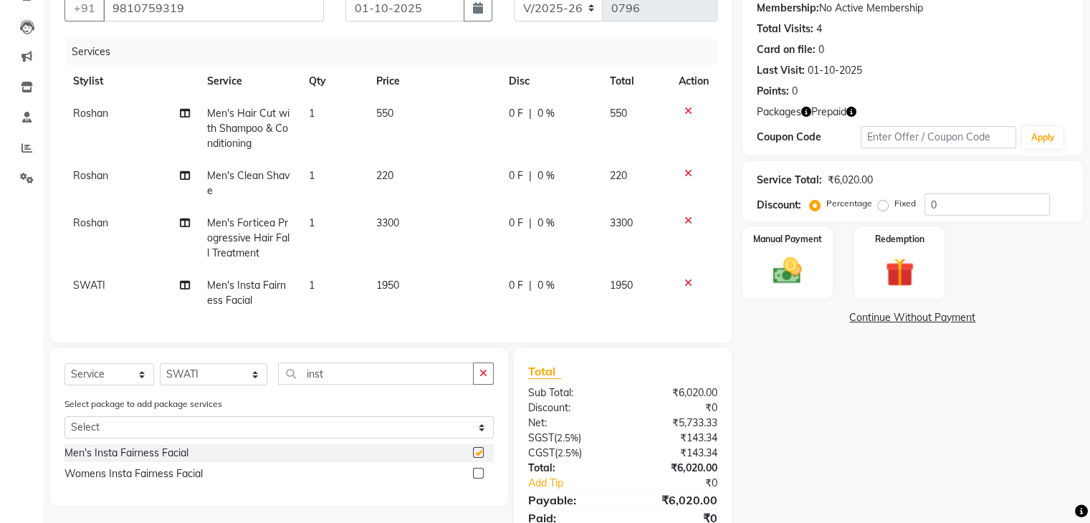
checkbox input "false"
click at [372, 385] on input "inst" at bounding box center [375, 374] width 195 height 22
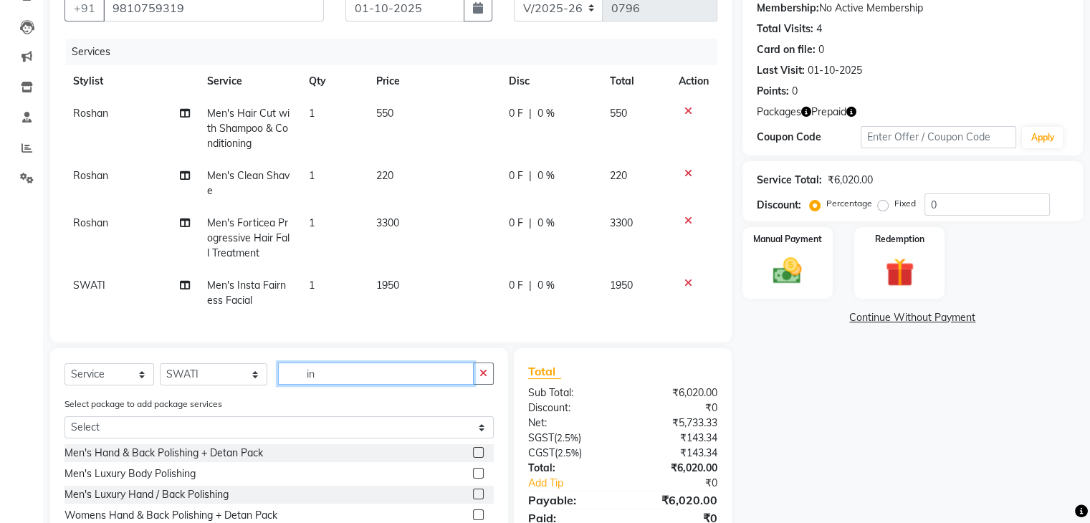
type input "i"
type input "d"
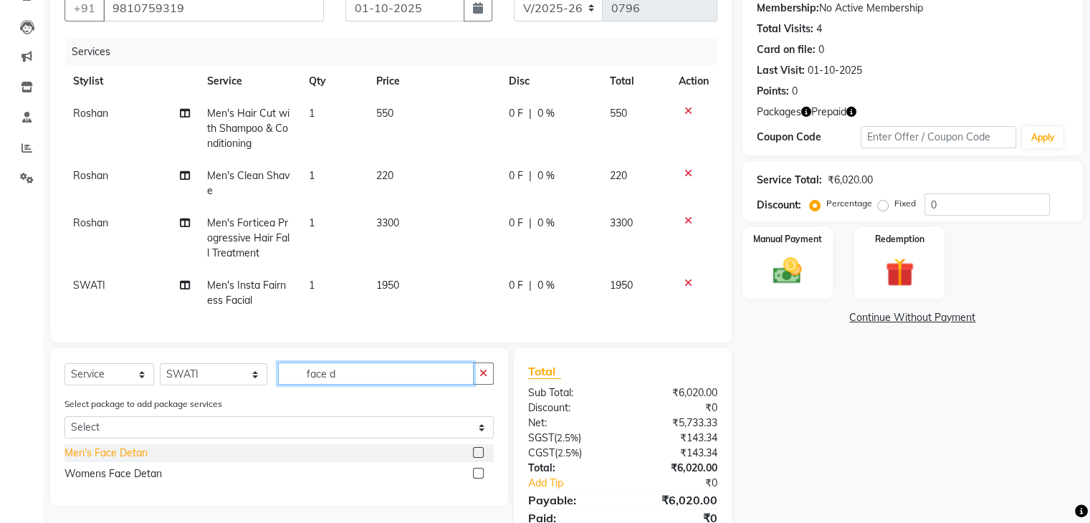
type input "face d"
click at [111, 461] on div "Men's Face Detan" at bounding box center [105, 453] width 83 height 15
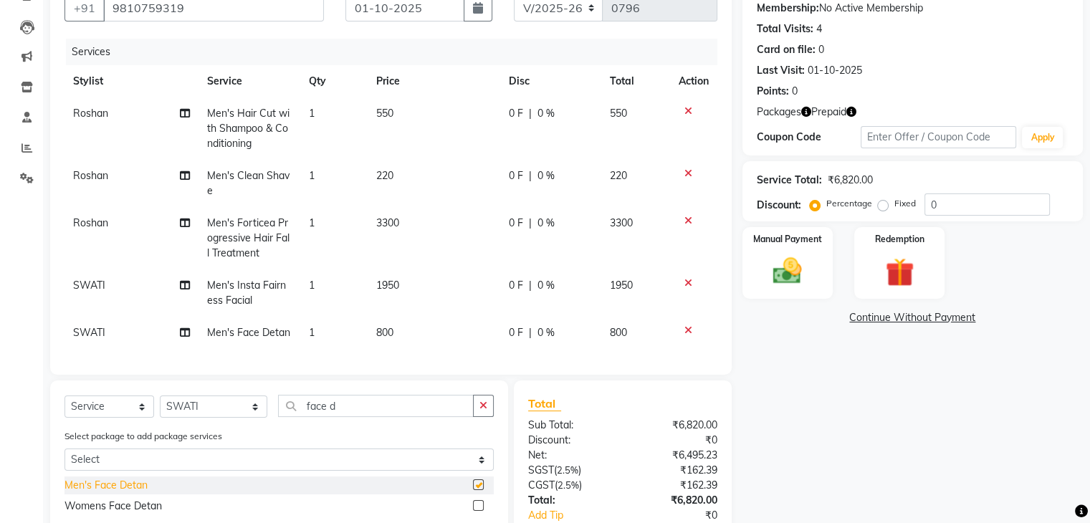
checkbox input "false"
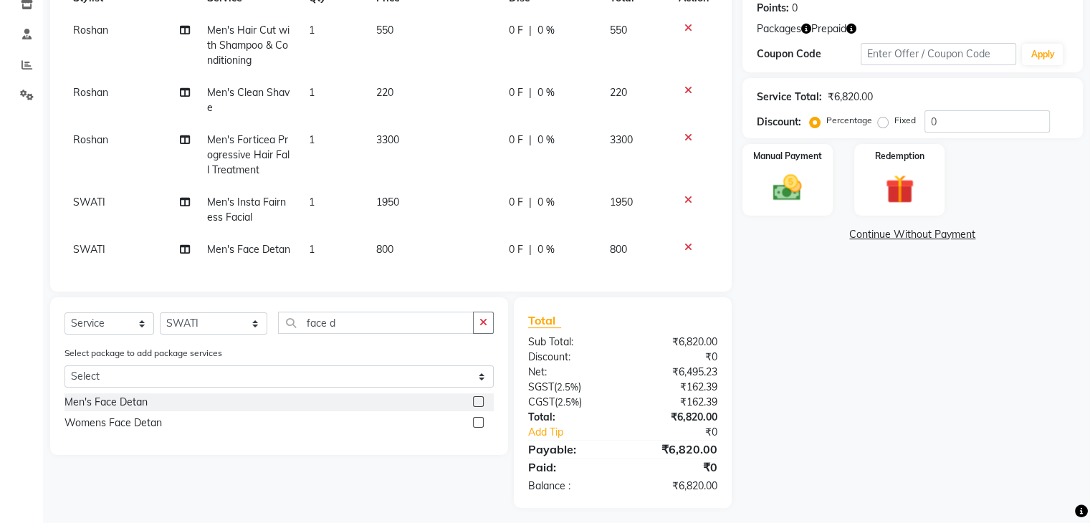
scroll to position [231, 0]
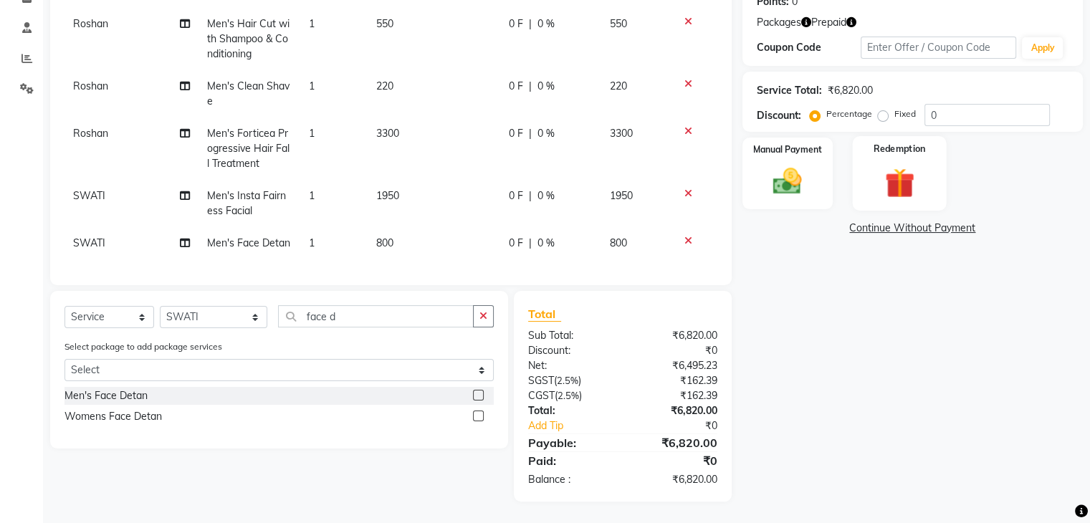
click at [888, 185] on img at bounding box center [899, 183] width 48 height 37
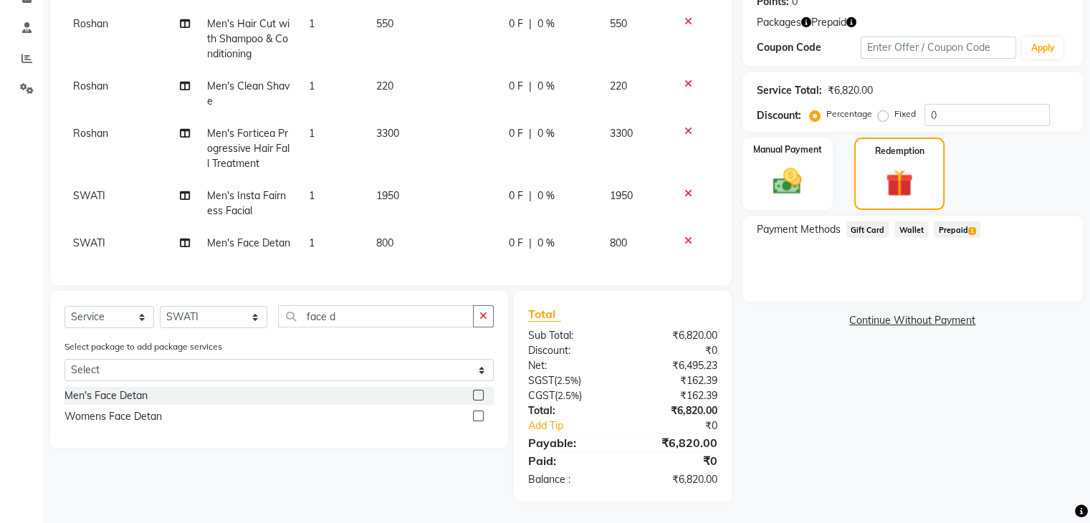
click at [963, 230] on span "Prepaid 1" at bounding box center [957, 229] width 47 height 16
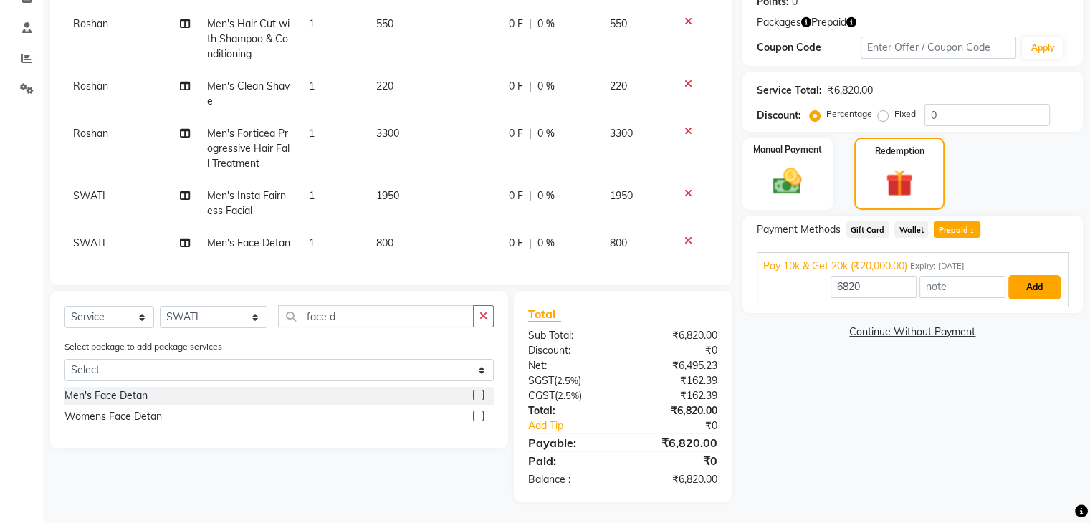
click at [1026, 278] on button "Add" at bounding box center [1034, 287] width 52 height 24
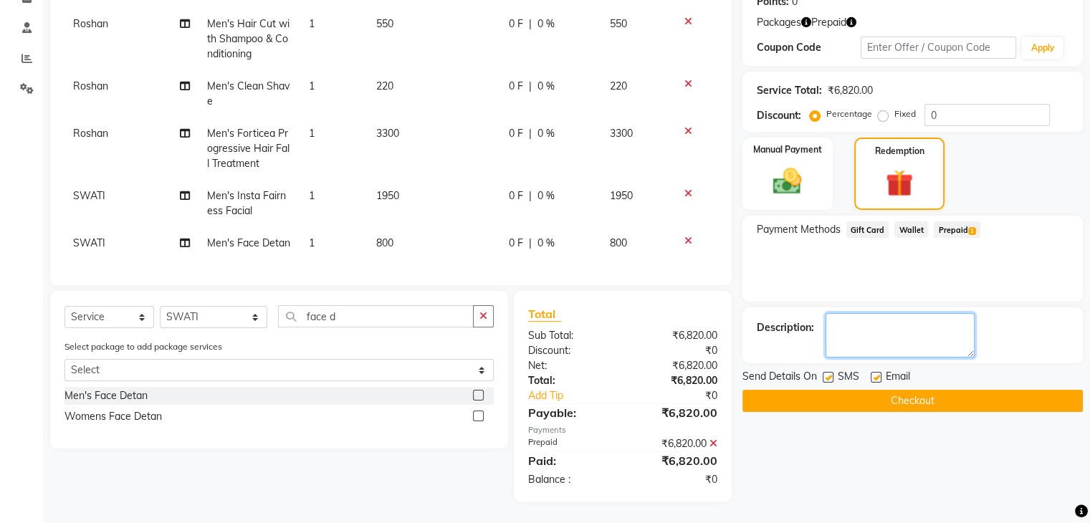
click at [879, 336] on textarea at bounding box center [899, 335] width 149 height 44
type textarea "13180 avl [MEDICAL_DATA]"
click at [875, 375] on label at bounding box center [875, 377] width 11 height 11
click at [875, 375] on input "checkbox" at bounding box center [874, 377] width 9 height 9
checkbox input "false"
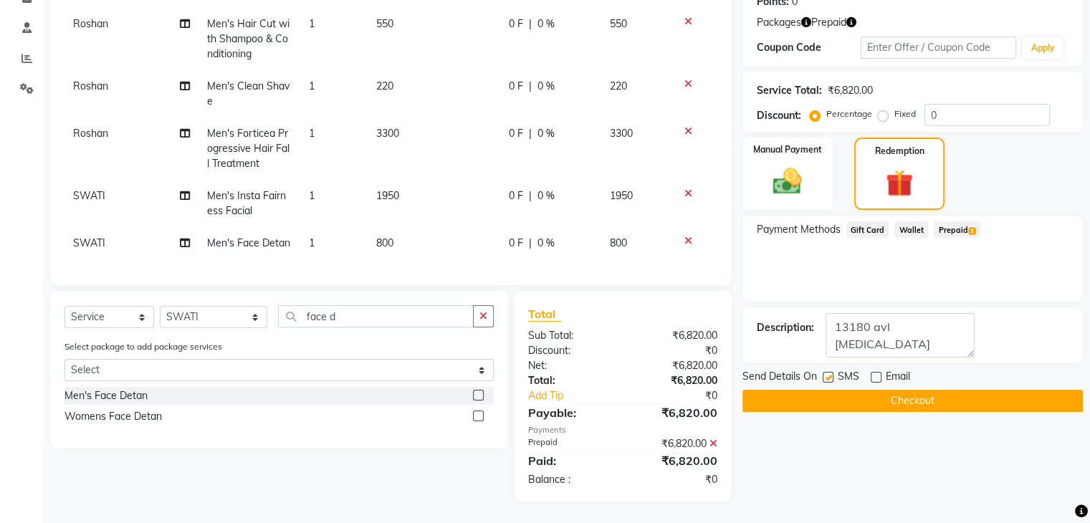
click at [828, 373] on label at bounding box center [827, 377] width 11 height 11
click at [828, 373] on input "checkbox" at bounding box center [826, 377] width 9 height 9
checkbox input "false"
click at [917, 390] on button "Checkout" at bounding box center [912, 401] width 340 height 22
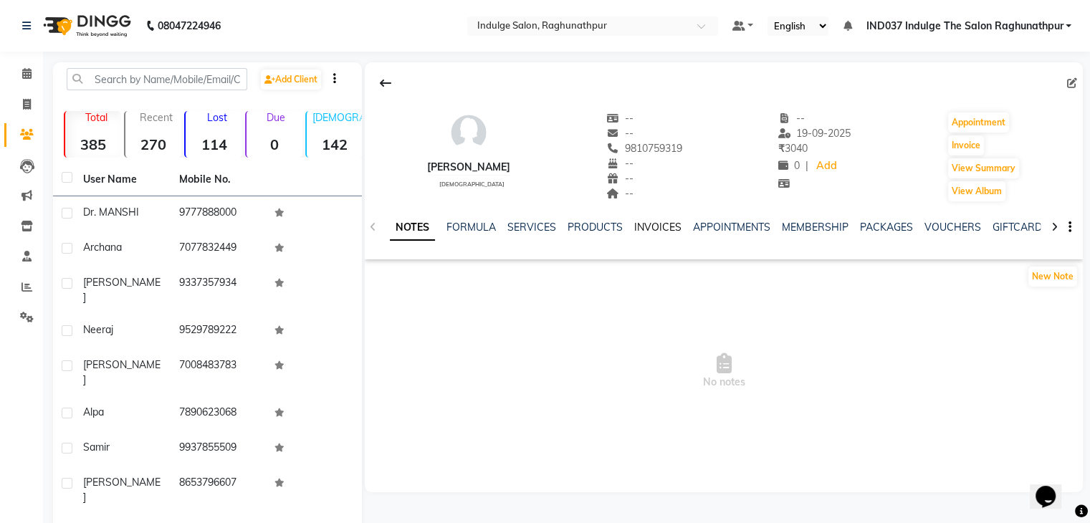
click at [654, 233] on link "INVOICES" at bounding box center [657, 227] width 47 height 13
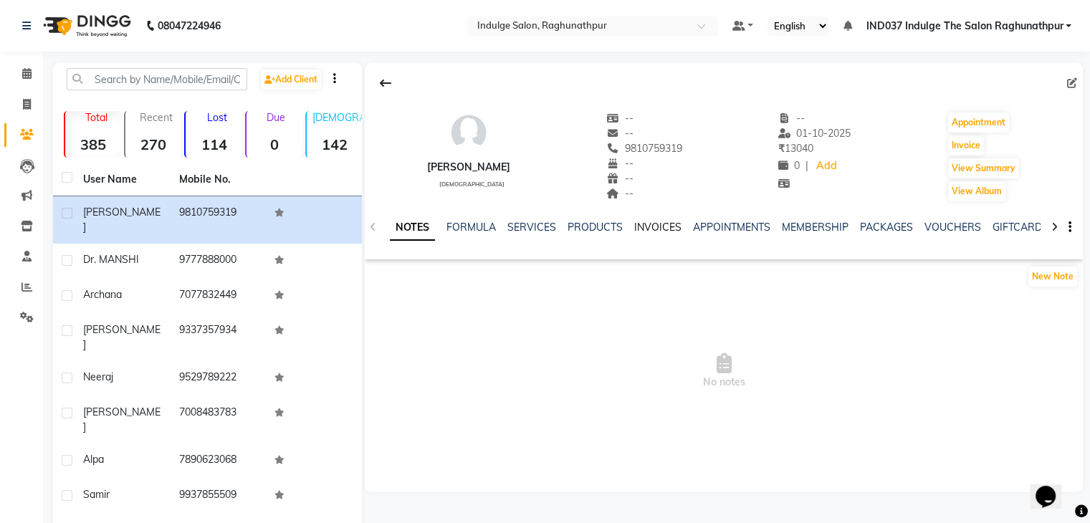
click at [653, 231] on link "INVOICES" at bounding box center [657, 227] width 47 height 13
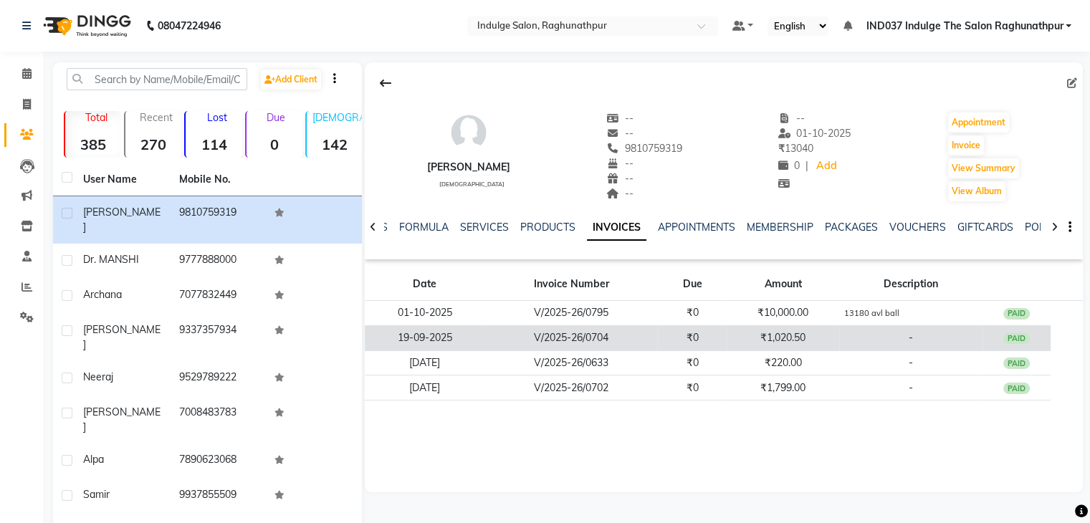
click at [570, 338] on td "V/2025-26/0704" at bounding box center [570, 337] width 173 height 25
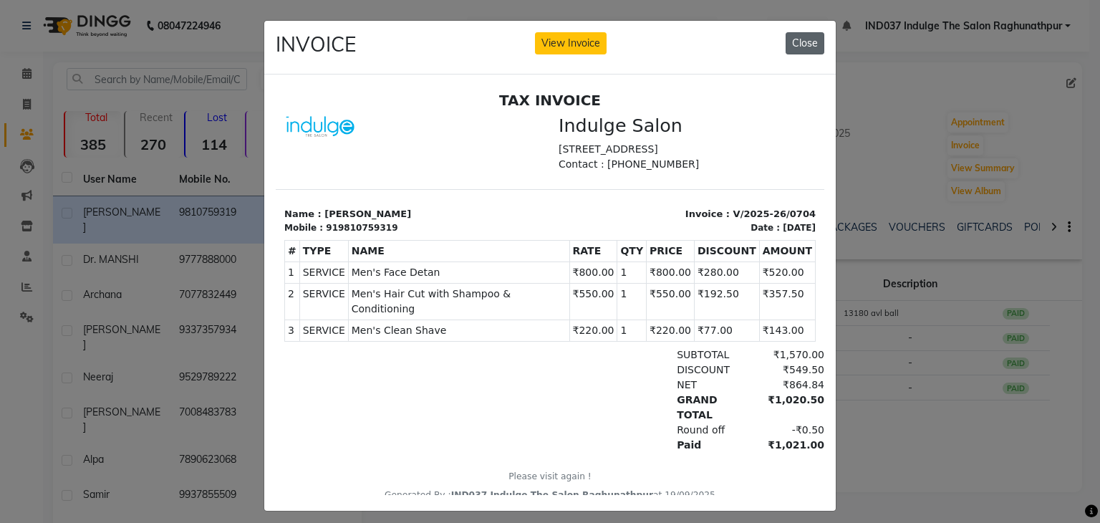
click at [800, 37] on button "Close" at bounding box center [805, 43] width 39 height 22
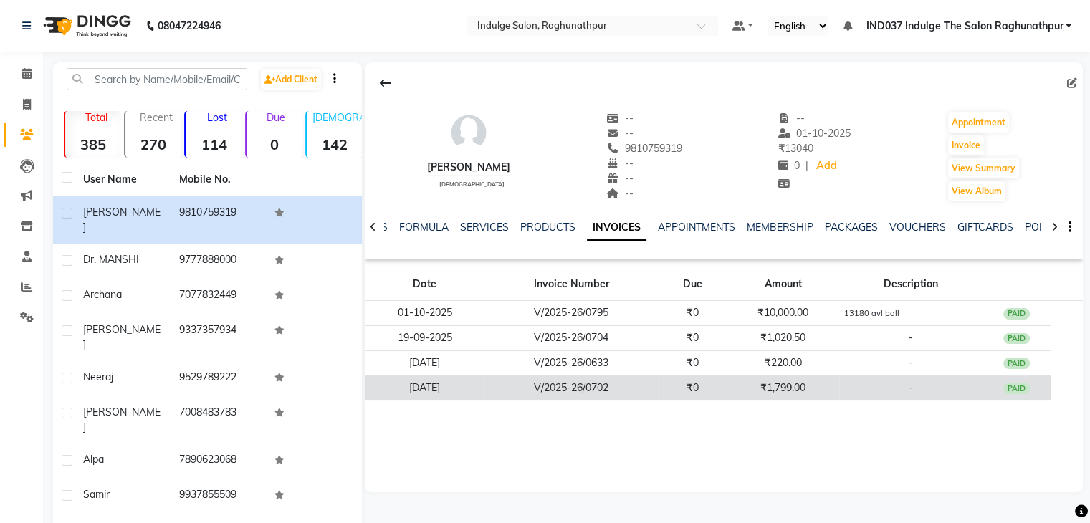
click at [768, 380] on td "₹1,799.00" at bounding box center [782, 387] width 112 height 25
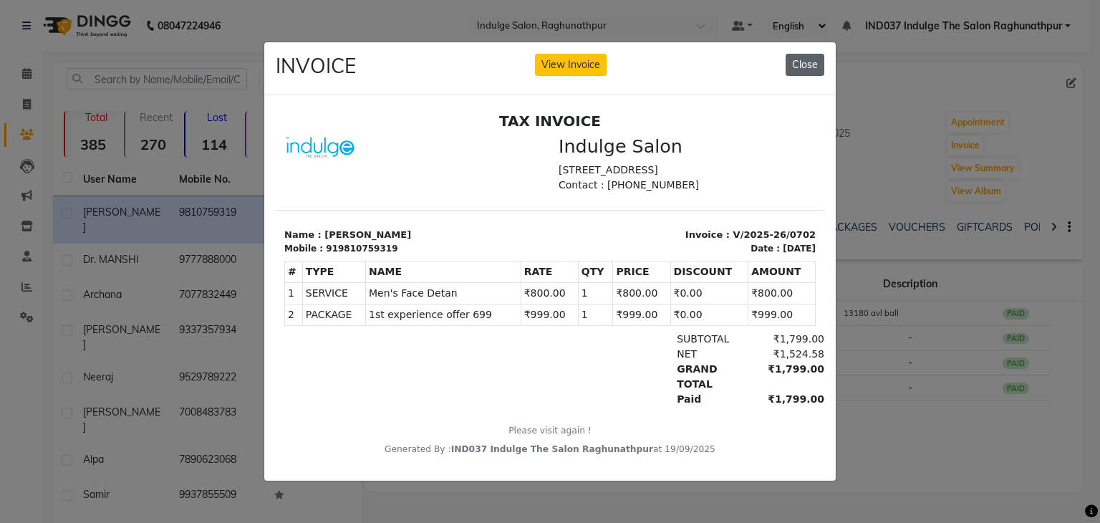
click at [809, 65] on button "Close" at bounding box center [805, 65] width 39 height 22
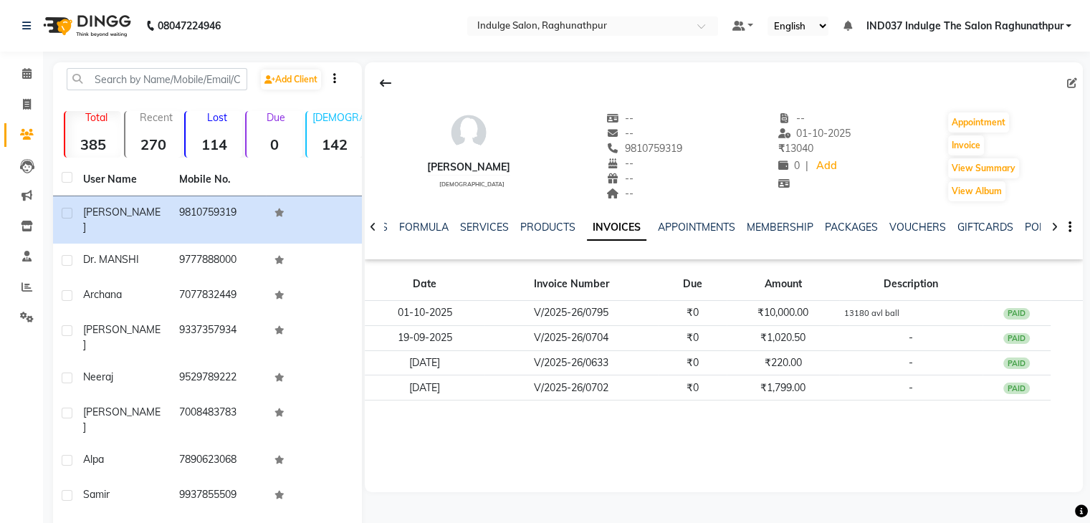
click at [977, 24] on span "IND037 Indulge The Salon Raghunathpur" at bounding box center [963, 26] width 197 height 15
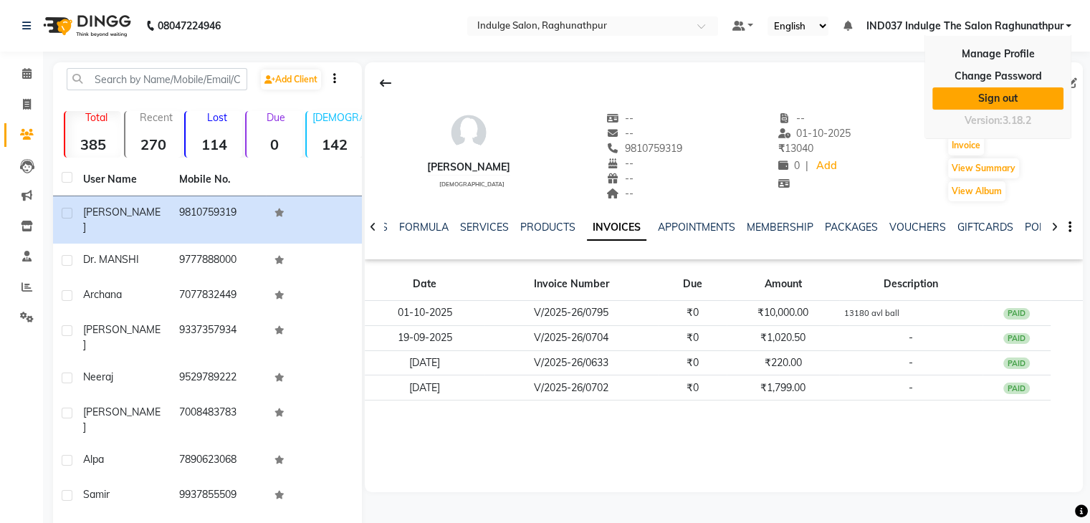
click at [979, 103] on link "Sign out" at bounding box center [997, 98] width 131 height 22
